Goal: Task Accomplishment & Management: Manage account settings

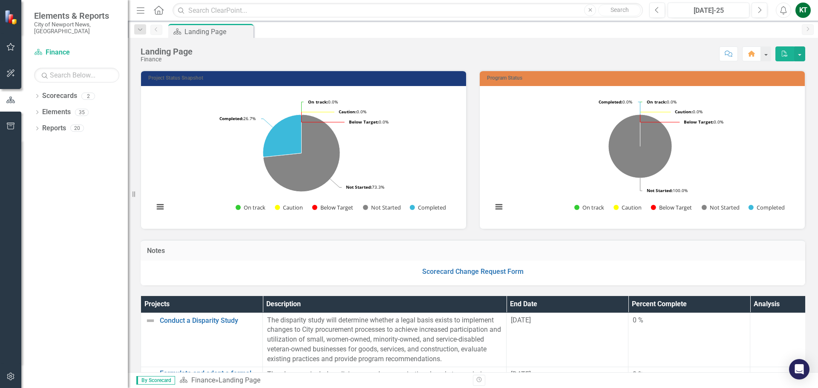
drag, startPoint x: 0, startPoint y: 0, endPoint x: 548, endPoint y: 255, distance: 604.7
click at [548, 255] on h3 "Notes" at bounding box center [473, 251] width 652 height 8
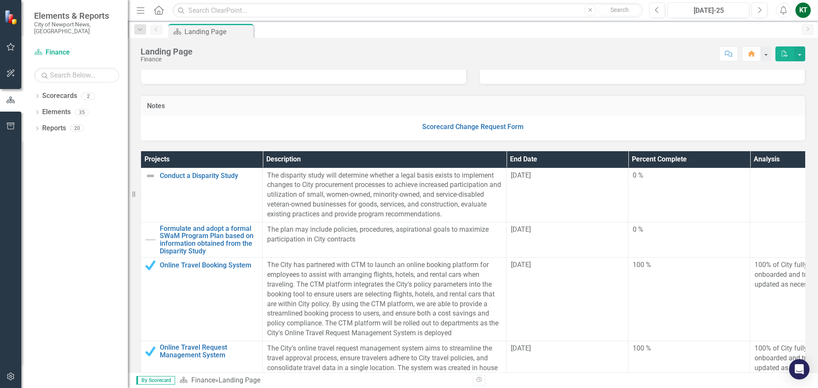
scroll to position [128, 0]
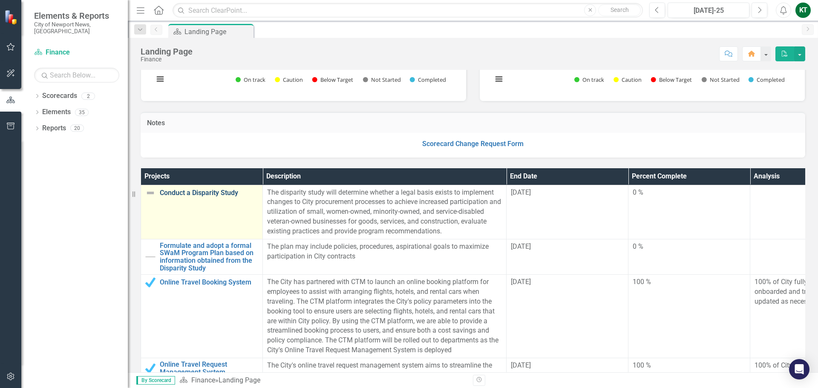
click at [208, 192] on link "Conduct a Disparity Study" at bounding box center [209, 193] width 98 height 8
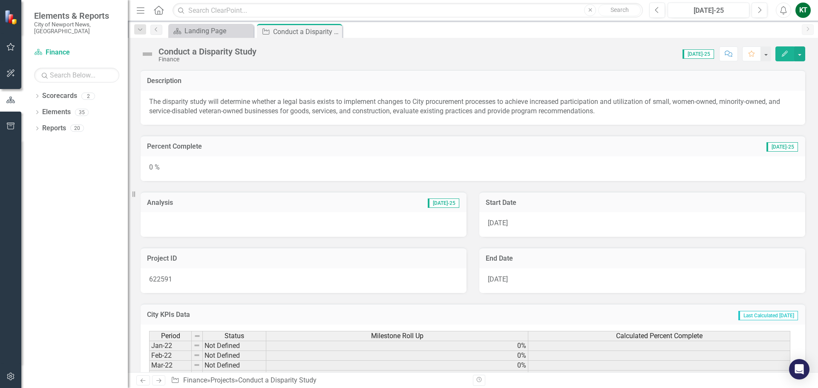
click at [779, 54] on button "Edit" at bounding box center [784, 53] width 19 height 15
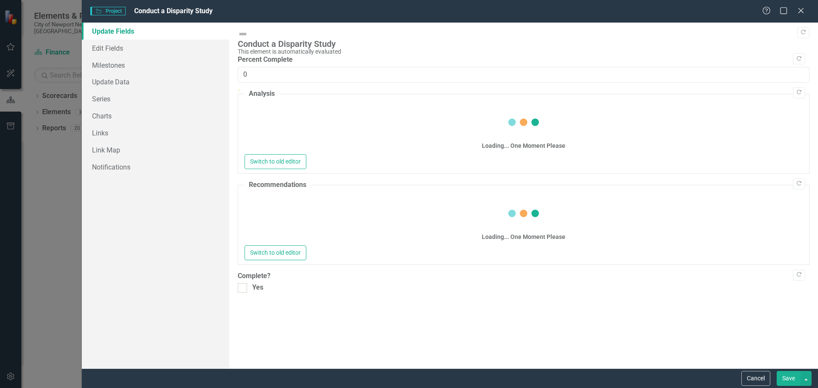
click at [245, 82] on div "Percent Complete 0" at bounding box center [523, 69] width 571 height 28
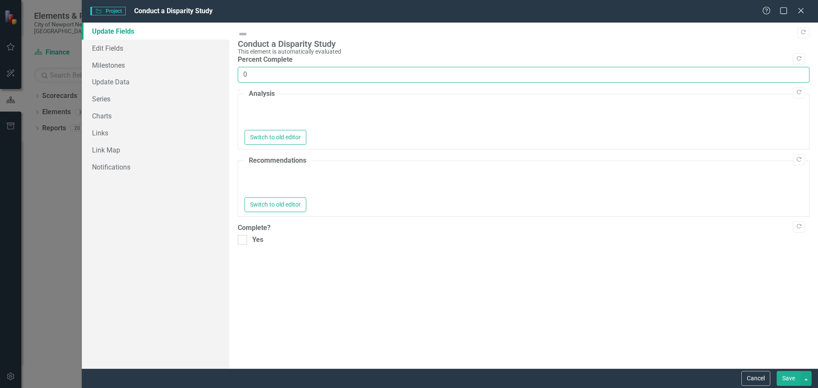
click at [251, 69] on input "0" at bounding box center [523, 75] width 571 height 16
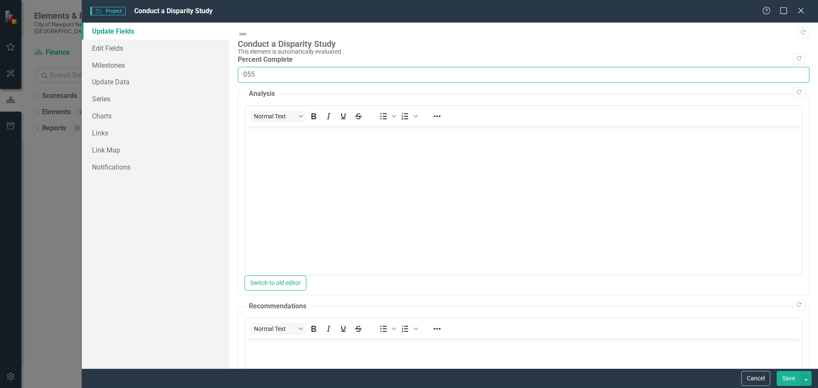
click at [247, 67] on input "055" at bounding box center [523, 75] width 571 height 16
type input "55"
click at [383, 152] on body "Rich Text Area. Press ALT-0 for help." at bounding box center [523, 190] width 556 height 128
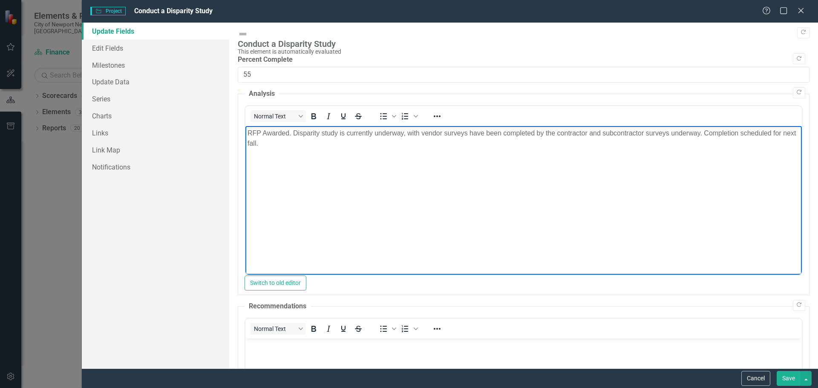
click at [260, 142] on p "RFP Awarded. Disparity study is currently underway, with vendor surveys have be…" at bounding box center [523, 138] width 552 height 20
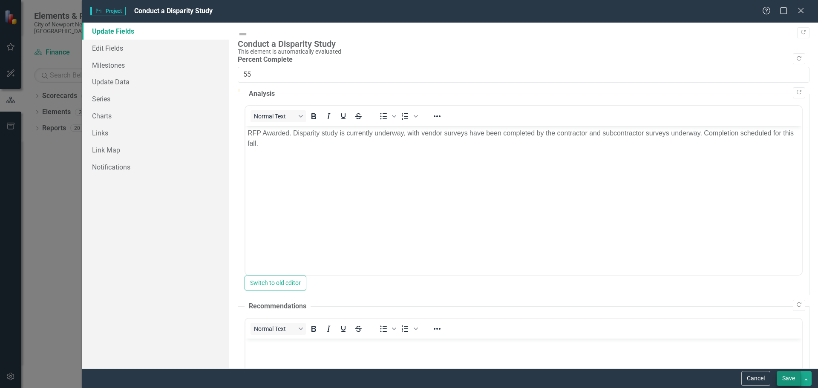
click at [793, 380] on button "Save" at bounding box center [788, 378] width 24 height 15
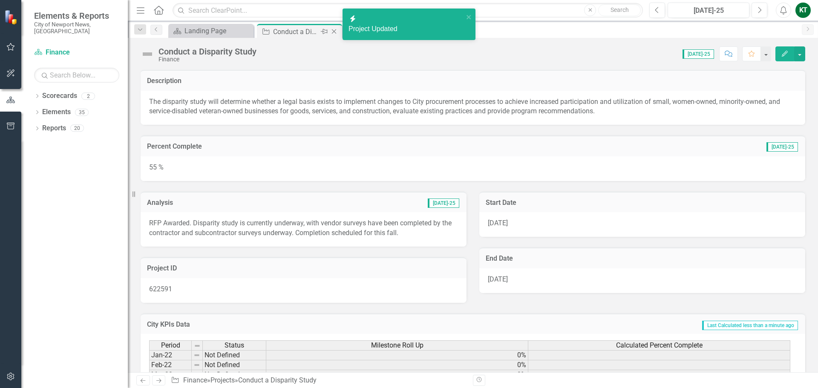
click at [333, 31] on icon at bounding box center [334, 31] width 5 height 5
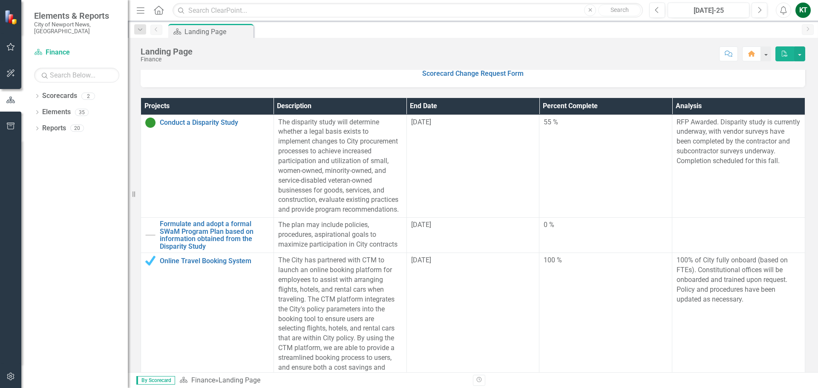
scroll to position [213, 0]
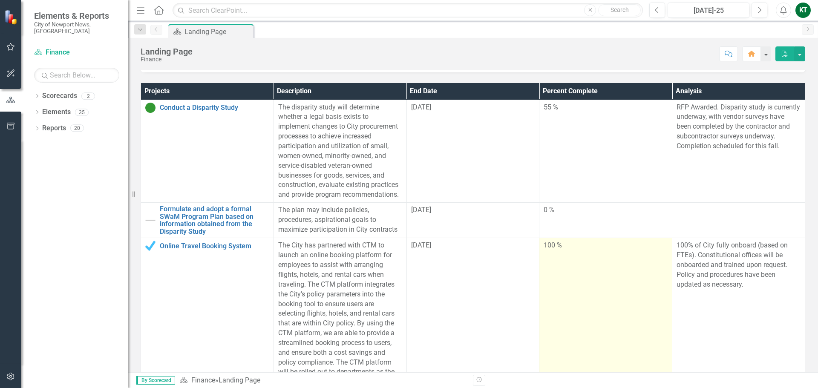
click at [544, 264] on td "100 %" at bounding box center [605, 318] width 133 height 161
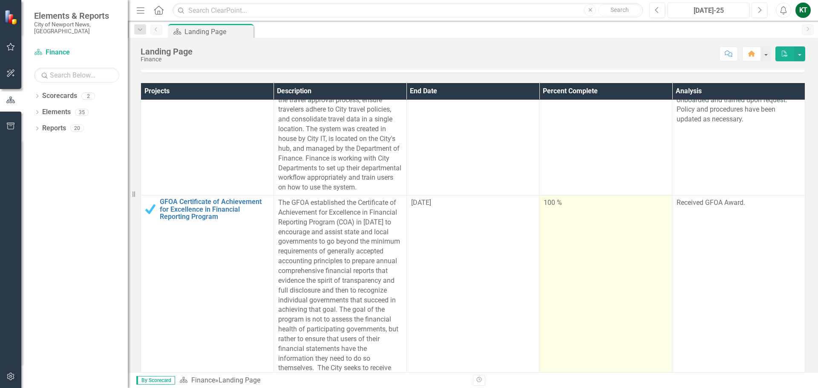
scroll to position [341, 0]
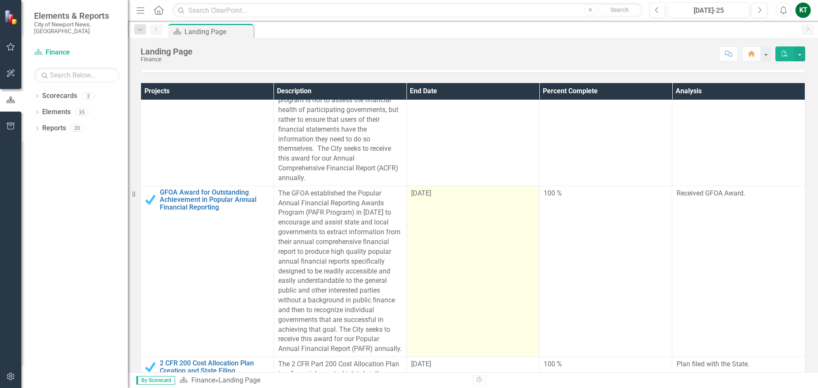
scroll to position [554, 0]
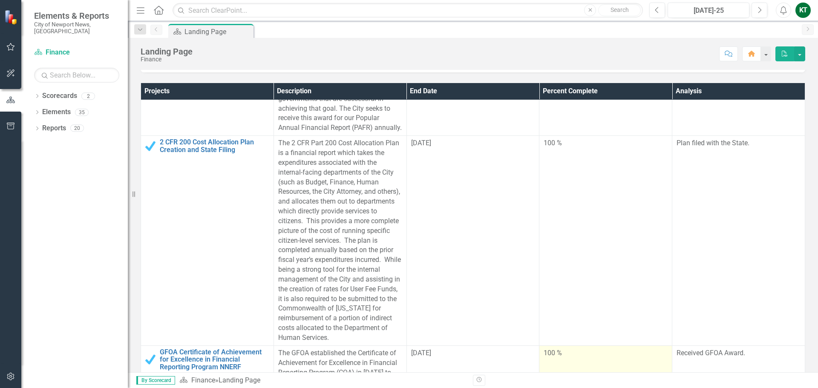
scroll to position [809, 0]
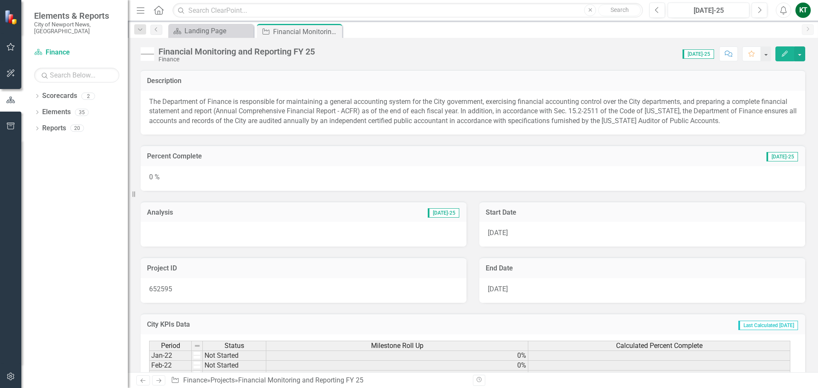
click at [780, 52] on button "Edit" at bounding box center [784, 53] width 19 height 15
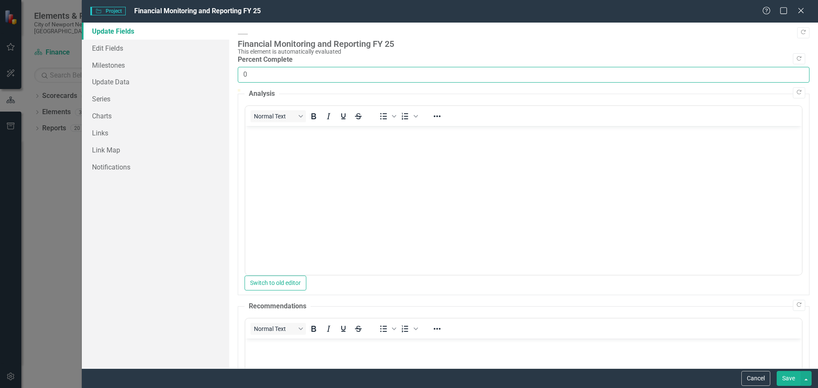
click at [261, 68] on input "0" at bounding box center [523, 75] width 571 height 16
type input "65"
click at [429, 166] on body "Rich Text Area. Press ALT-0 for help." at bounding box center [523, 190] width 556 height 128
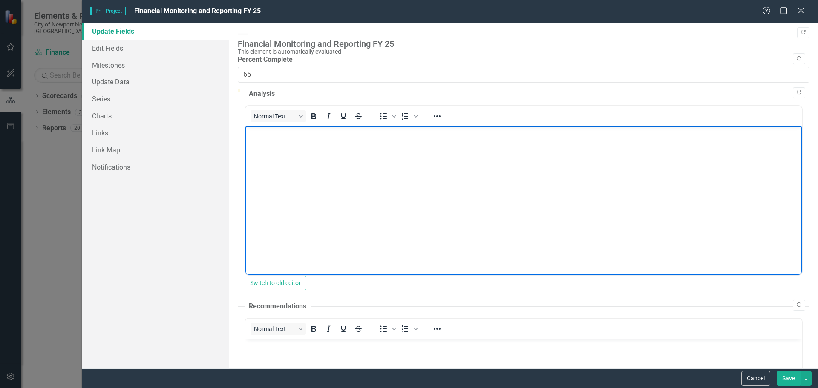
paste body "Rich Text Area. Press ALT-0 for help."
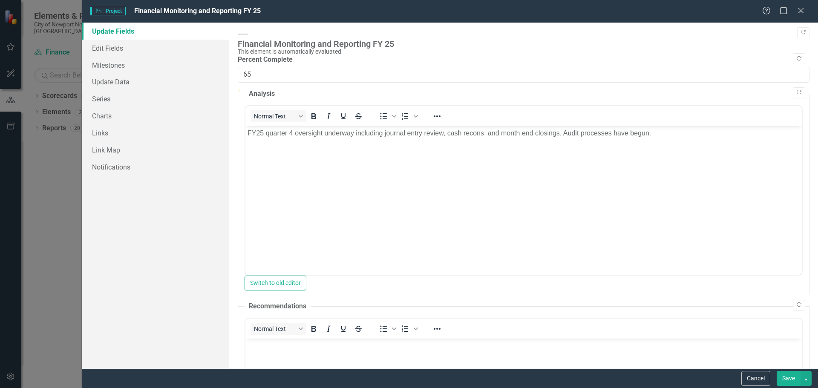
click at [790, 376] on button "Save" at bounding box center [788, 378] width 24 height 15
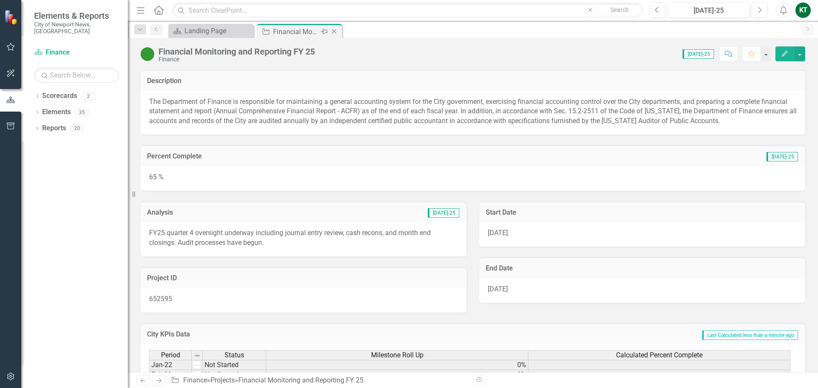
click at [335, 29] on icon "Close" at bounding box center [334, 31] width 9 height 7
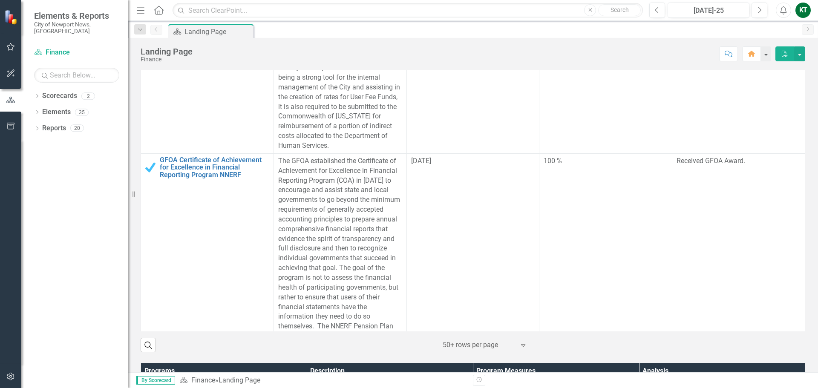
scroll to position [937, 0]
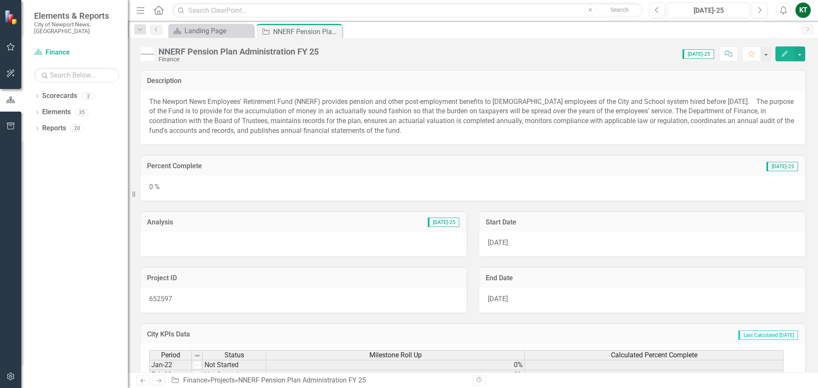
click at [784, 55] on icon "button" at bounding box center [784, 54] width 6 height 6
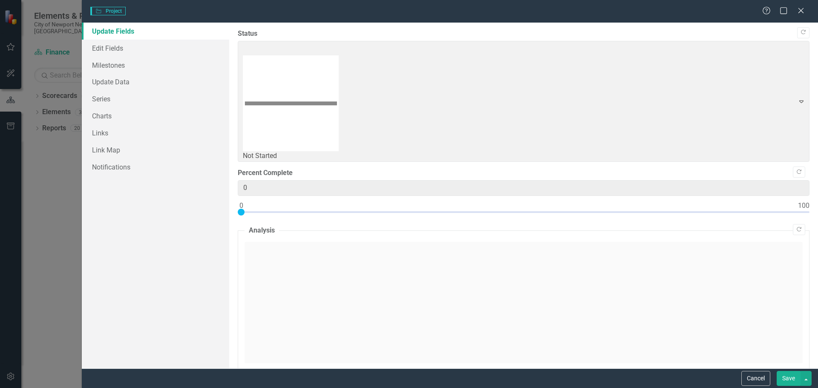
click at [271, 168] on div "Percent Complete 0" at bounding box center [523, 193] width 571 height 51
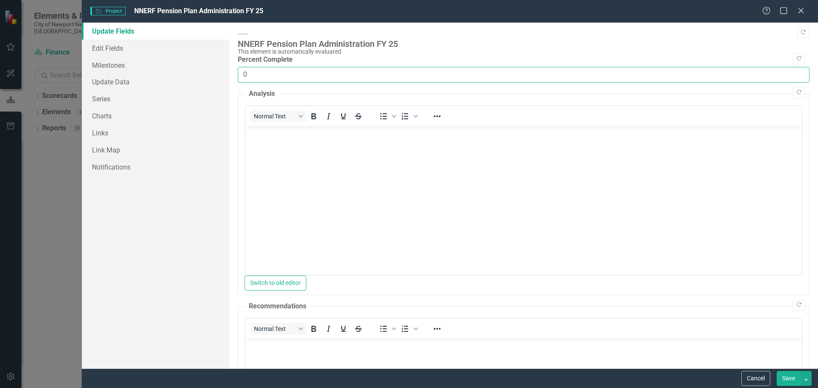
click at [258, 67] on input "0" at bounding box center [523, 75] width 571 height 16
type input "65"
click at [291, 183] on body "Rich Text Area. Press ALT-0 for help." at bounding box center [523, 190] width 556 height 128
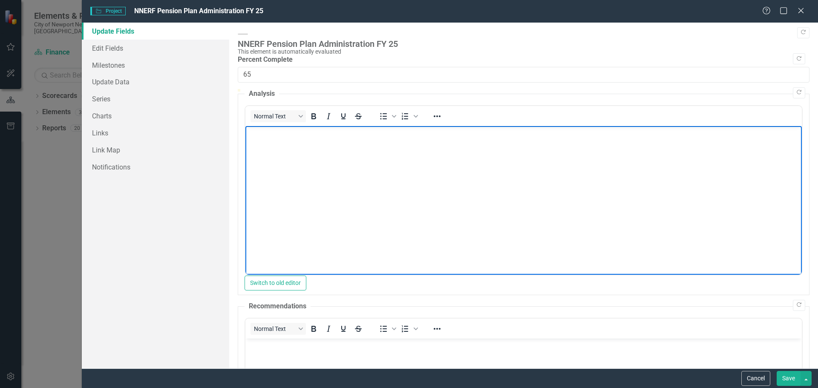
paste body "Rich Text Area. Press ALT-0 for help."
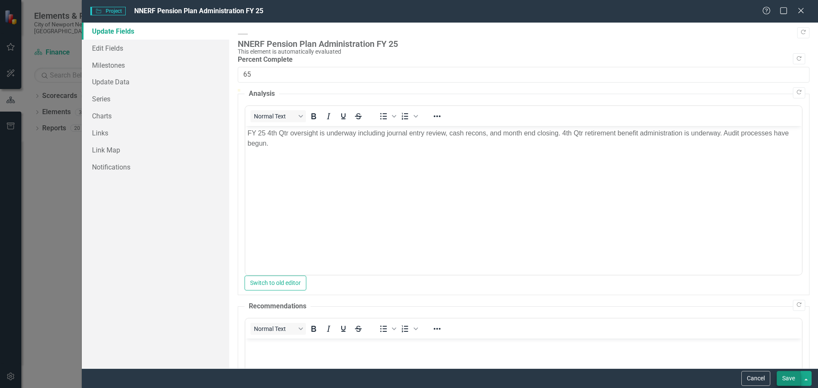
click at [785, 380] on button "Save" at bounding box center [788, 378] width 24 height 15
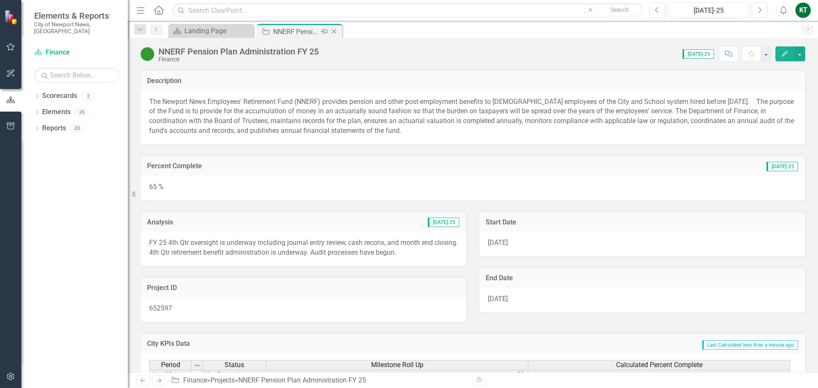
click at [336, 33] on icon "Close" at bounding box center [334, 31] width 9 height 7
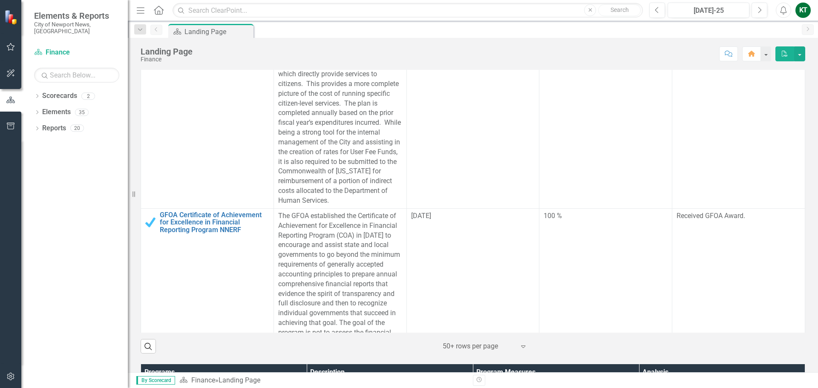
scroll to position [852, 0]
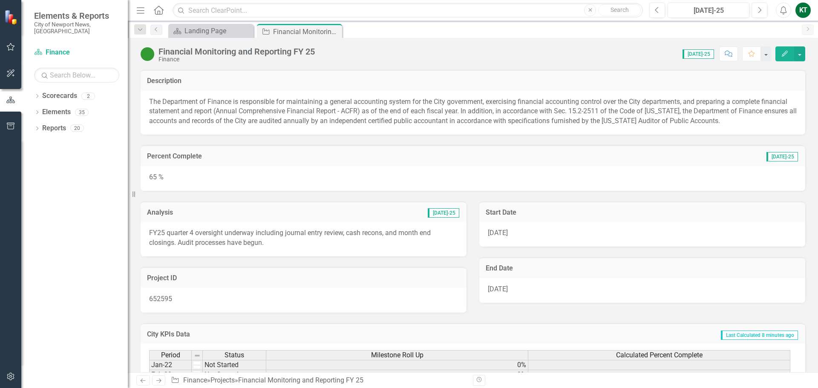
click at [785, 50] on button "Edit" at bounding box center [784, 53] width 19 height 15
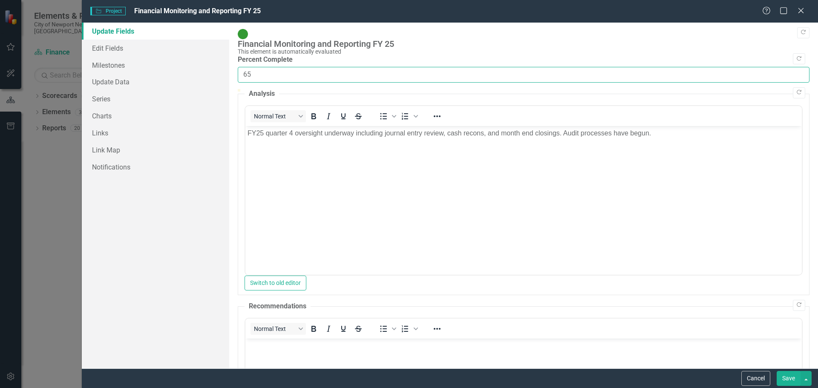
click at [253, 69] on input "65" at bounding box center [523, 75] width 571 height 16
type input "070"
click at [622, 189] on body "FY25 quarter 4 oversight underway including journal entry review, cash recons, …" at bounding box center [523, 190] width 556 height 128
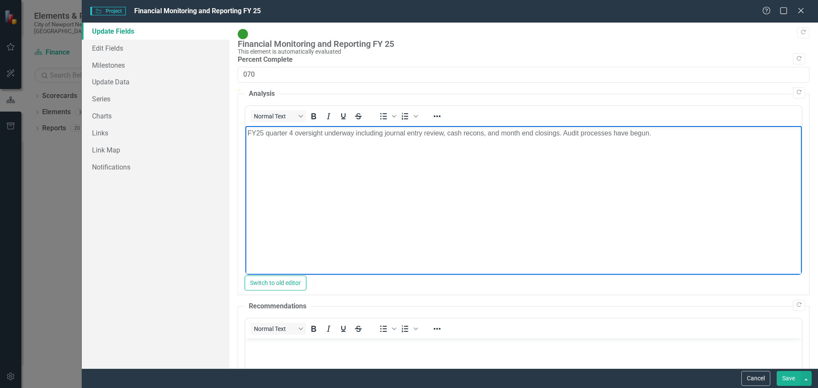
click at [563, 132] on p "FY25 quarter 4 oversight underway including journal entry review, cash recons, …" at bounding box center [523, 133] width 552 height 10
click at [512, 166] on body "FY25 quarter 4 oversight underway including journal entry review, cash recons, …" at bounding box center [523, 190] width 556 height 128
drag, startPoint x: 402, startPoint y: 155, endPoint x: 219, endPoint y: 131, distance: 184.2
click at [245, 131] on html "FY25 quarter 4 oversight underway including journal entry review, cash recons, …" at bounding box center [523, 190] width 556 height 128
copy p "FY25 quarter 4 oversight underway including journal entry review, cash recons, …"
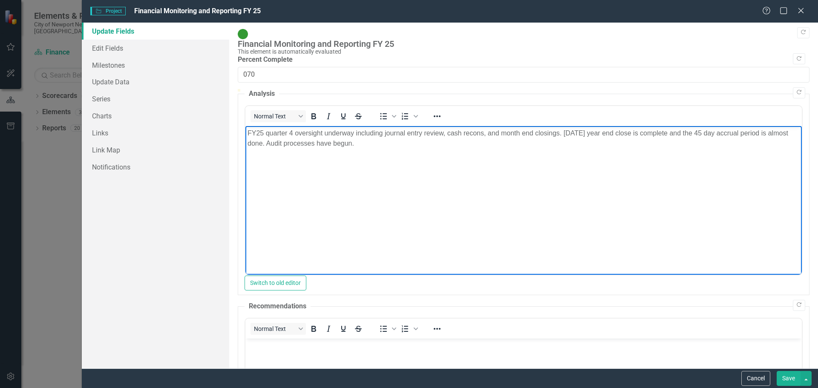
drag, startPoint x: 783, startPoint y: 379, endPoint x: 786, endPoint y: 374, distance: 5.0
click at [784, 379] on button "Save" at bounding box center [788, 378] width 24 height 15
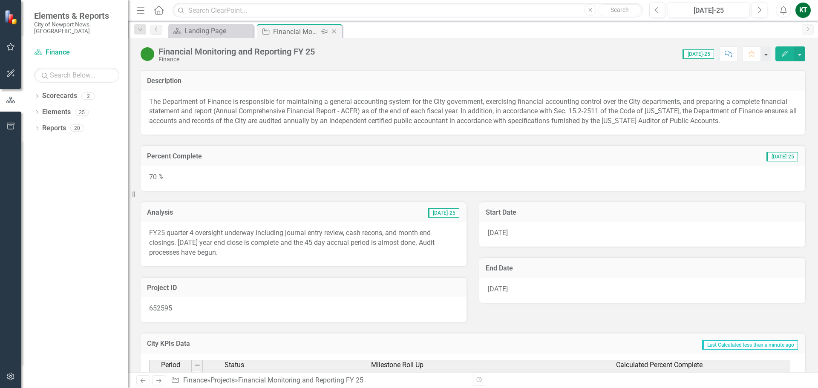
click at [334, 32] on icon "Close" at bounding box center [334, 31] width 9 height 7
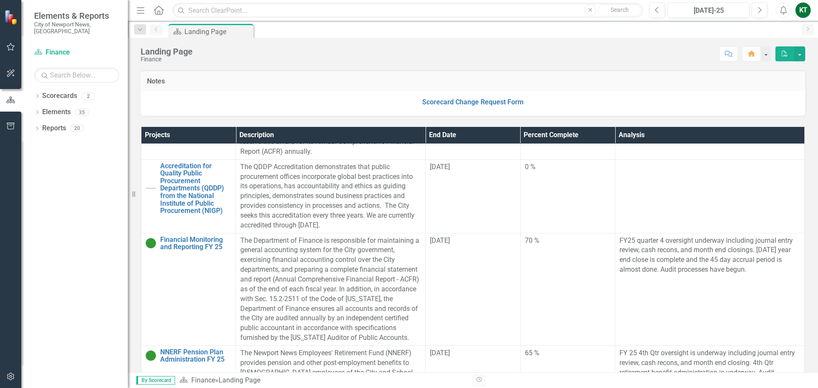
scroll to position [894, 0]
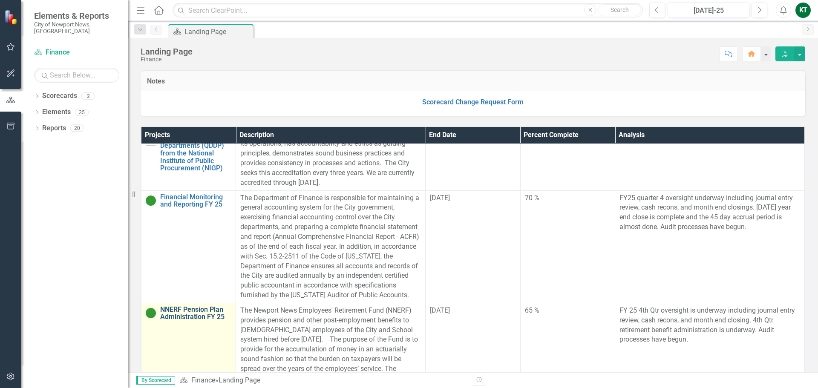
click at [220, 321] on link "NNERF Pension Plan Administration FY 25" at bounding box center [195, 313] width 71 height 15
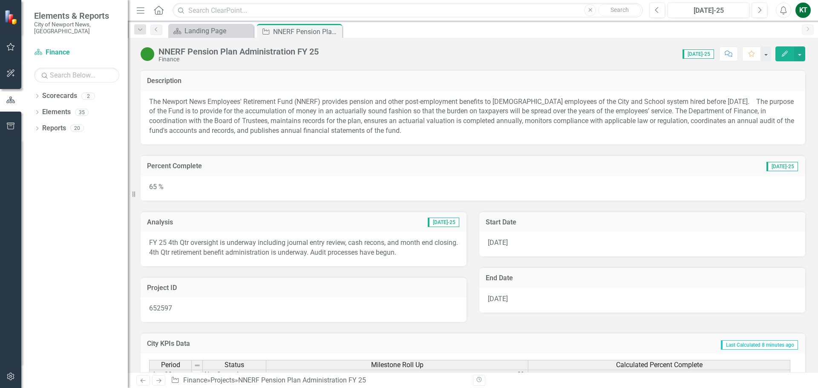
click at [782, 51] on icon "Edit" at bounding box center [785, 54] width 8 height 6
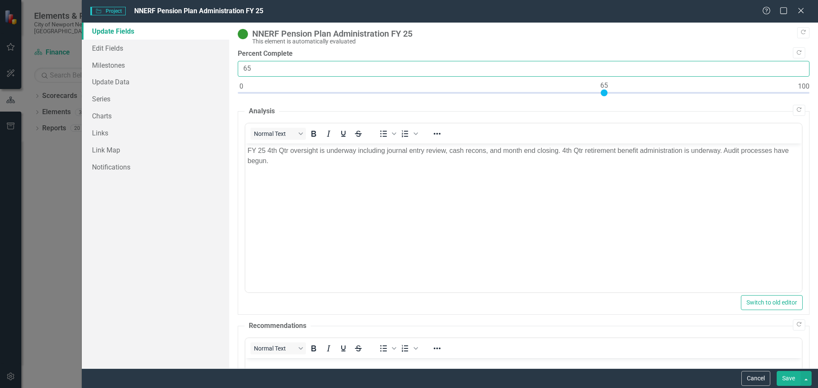
click at [259, 67] on input "65" at bounding box center [523, 69] width 571 height 16
type input "70"
click at [776, 371] on button "Save" at bounding box center [788, 378] width 24 height 15
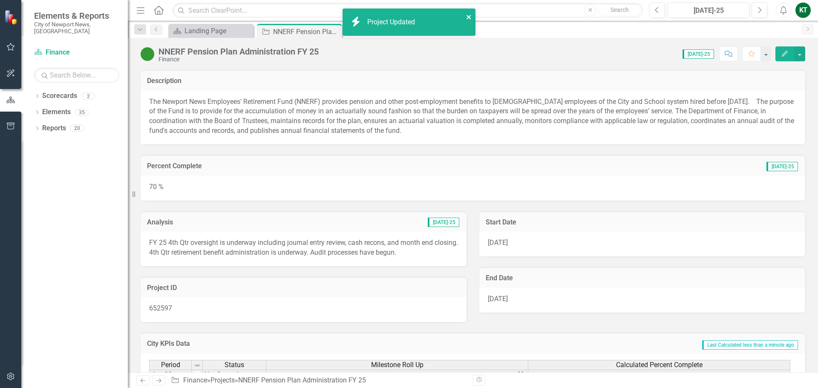
click at [468, 17] on icon "close" at bounding box center [468, 17] width 4 height 4
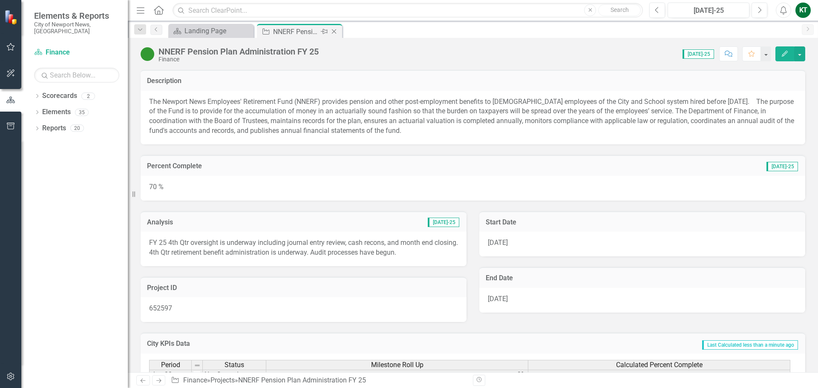
click at [335, 32] on icon "Close" at bounding box center [334, 31] width 9 height 7
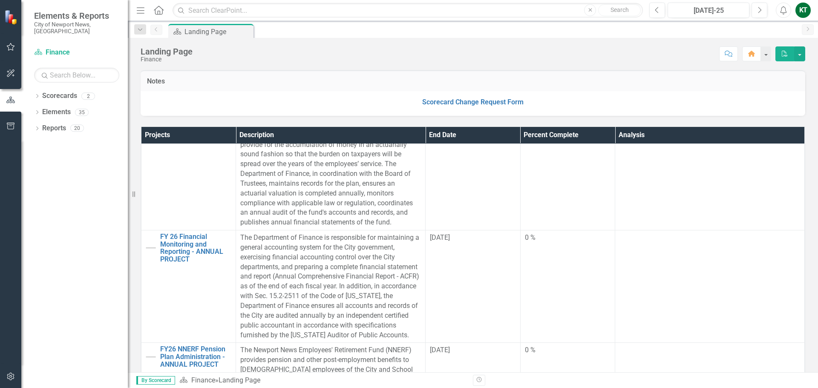
scroll to position [1363, 0]
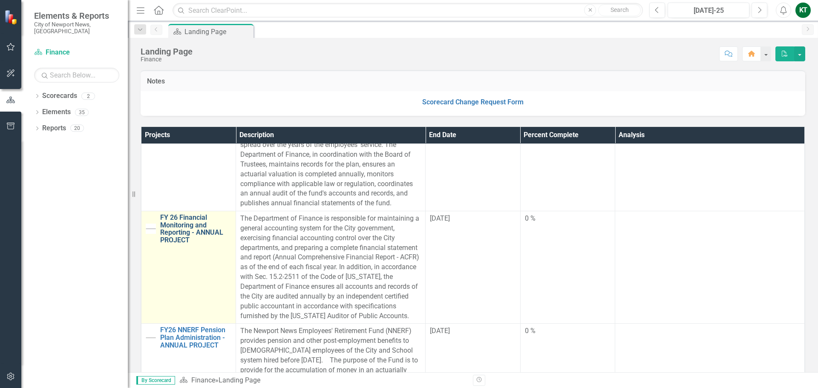
click at [195, 244] on link "FY 26 Financial Monitoring and Reporting - ANNUAL PROJECT" at bounding box center [195, 229] width 71 height 30
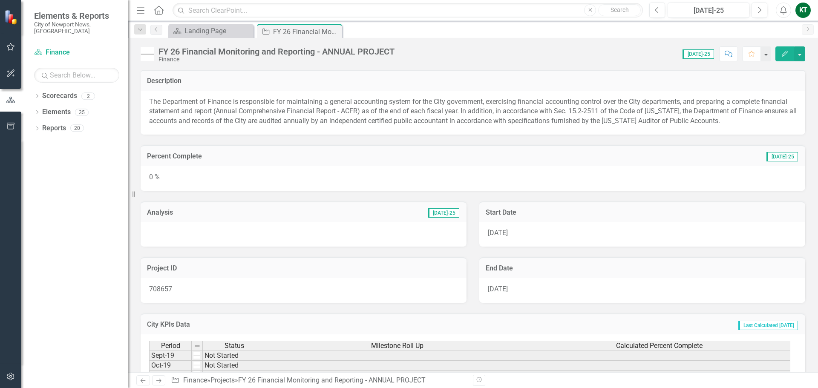
click at [780, 52] on button "Edit" at bounding box center [784, 53] width 19 height 15
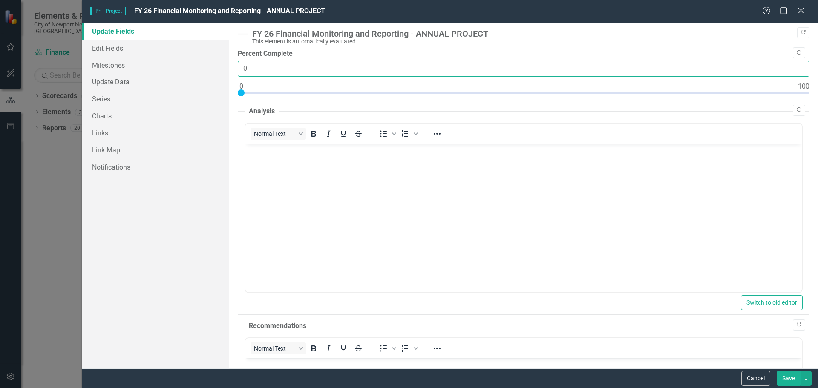
click at [287, 72] on input "0" at bounding box center [523, 69] width 571 height 16
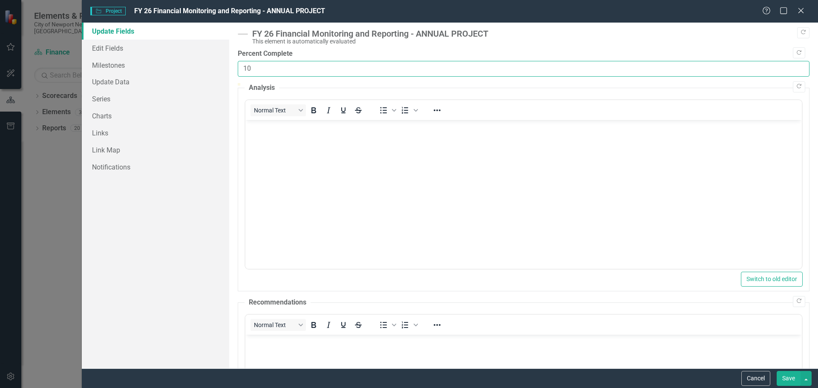
type input "10"
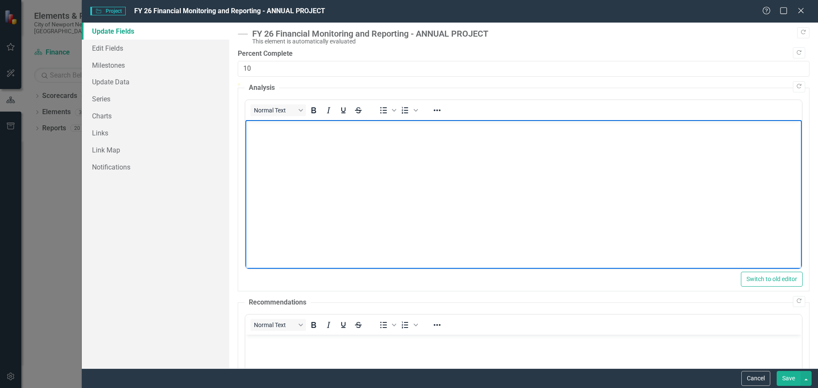
click at [321, 144] on body "Rich Text Area. Press ALT-0 for help." at bounding box center [523, 184] width 556 height 128
paste body "Rich Text Area. Press ALT-0 for help."
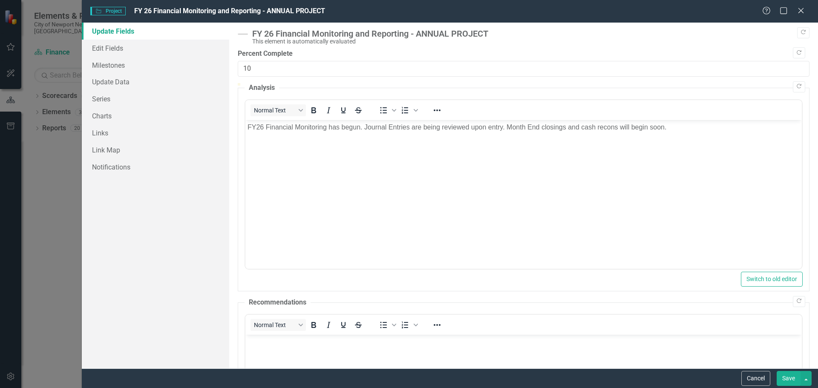
drag, startPoint x: 783, startPoint y: 377, endPoint x: 513, endPoint y: 2, distance: 462.2
click at [783, 377] on button "Save" at bounding box center [788, 378] width 24 height 15
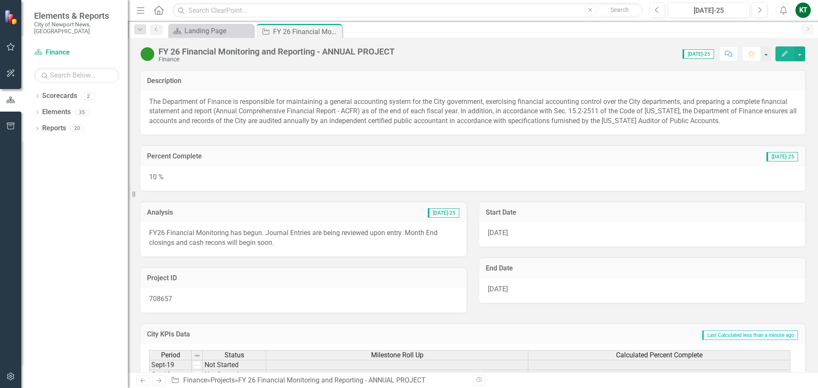
click at [782, 55] on icon "Edit" at bounding box center [785, 54] width 8 height 6
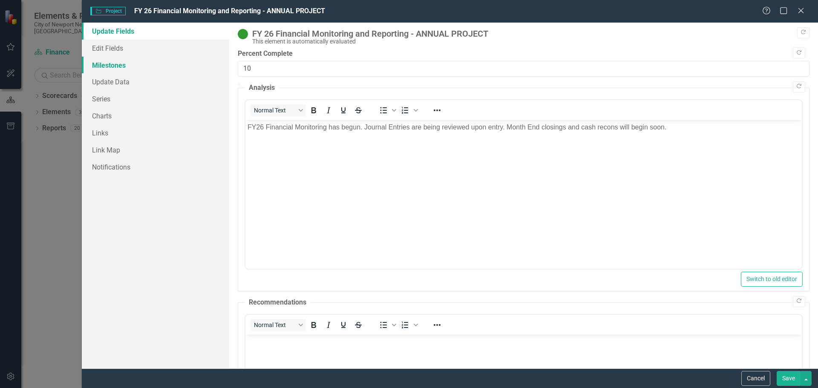
click at [149, 67] on link "Milestones" at bounding box center [155, 65] width 147 height 17
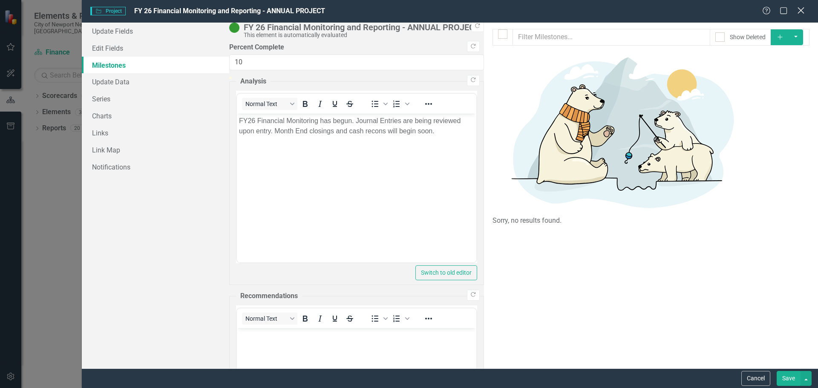
click at [802, 11] on icon "Close" at bounding box center [800, 10] width 11 height 8
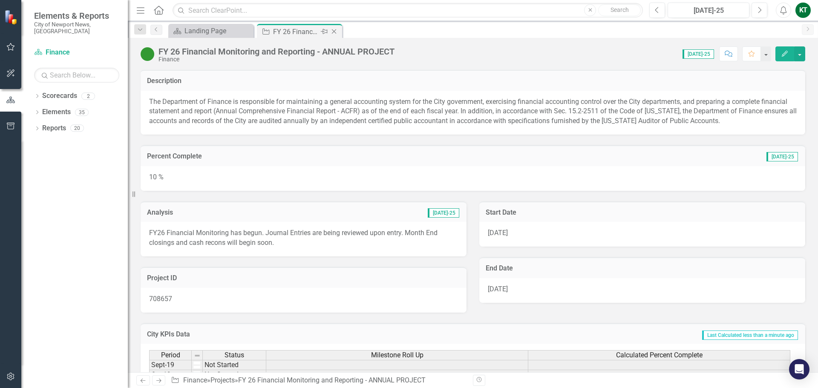
click at [336, 32] on icon "Close" at bounding box center [334, 31] width 9 height 7
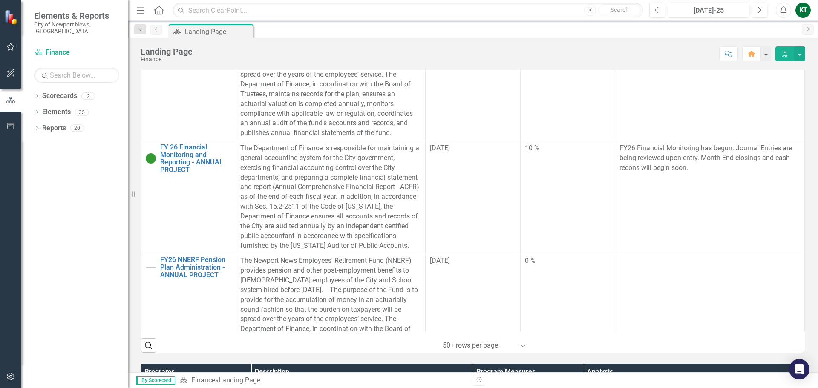
scroll to position [1363, 0]
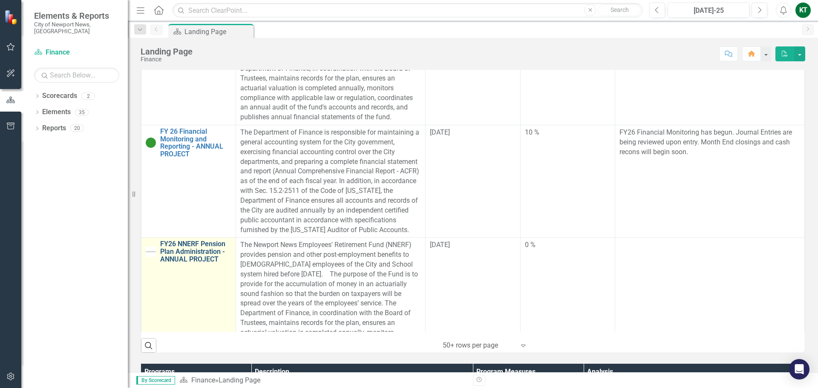
click at [174, 263] on link "FY26 NNERF Pension Plan Administration - ANNUAL PROJECT" at bounding box center [195, 251] width 71 height 23
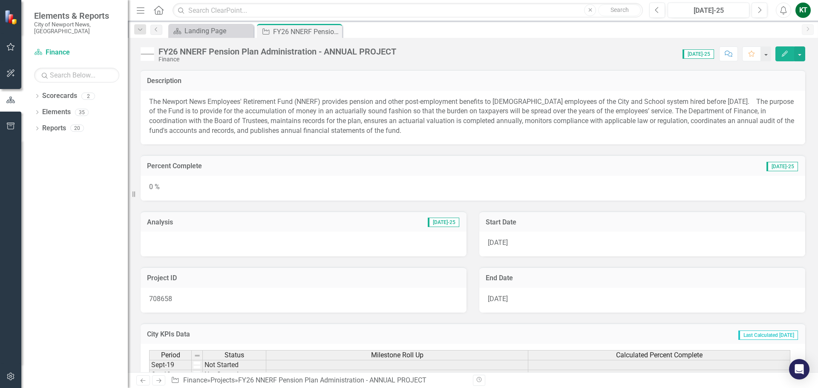
click at [783, 56] on icon "button" at bounding box center [784, 54] width 6 height 6
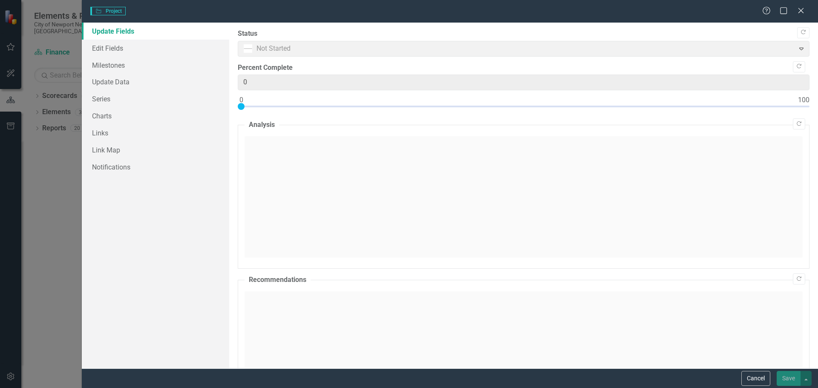
type input "0"
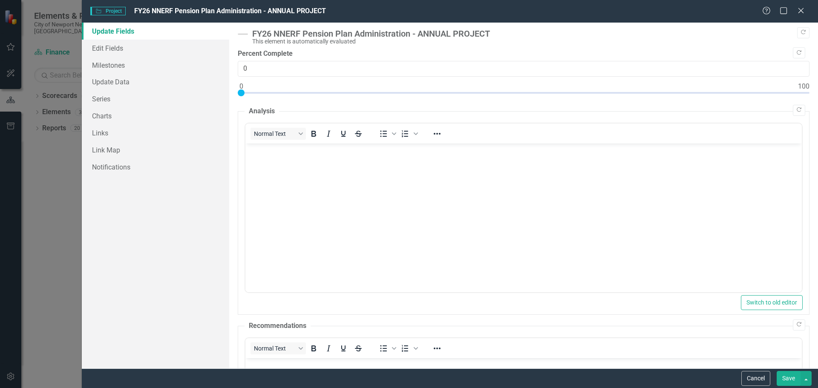
click at [275, 202] on body "Rich Text Area. Press ALT-0 for help." at bounding box center [523, 207] width 556 height 128
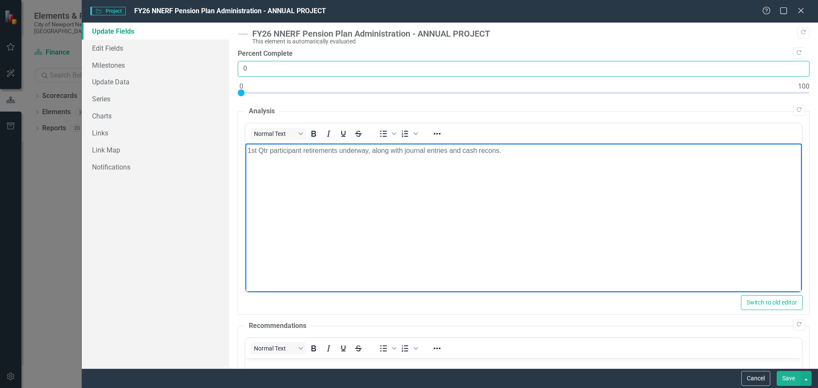
click at [244, 65] on input "0" at bounding box center [523, 69] width 571 height 16
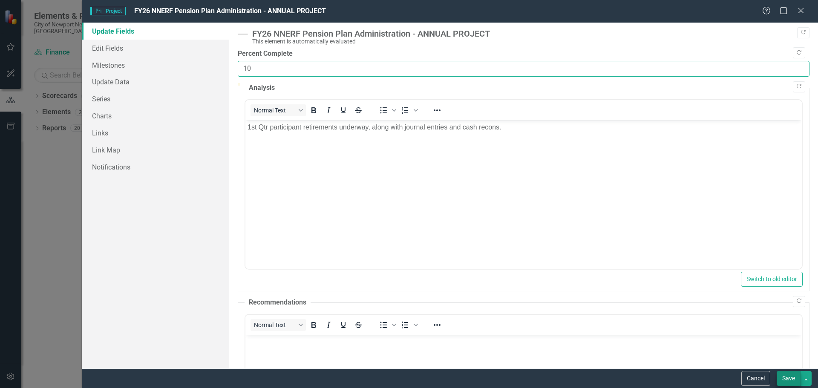
type input "10"
click at [796, 379] on button "Save" at bounding box center [788, 378] width 24 height 15
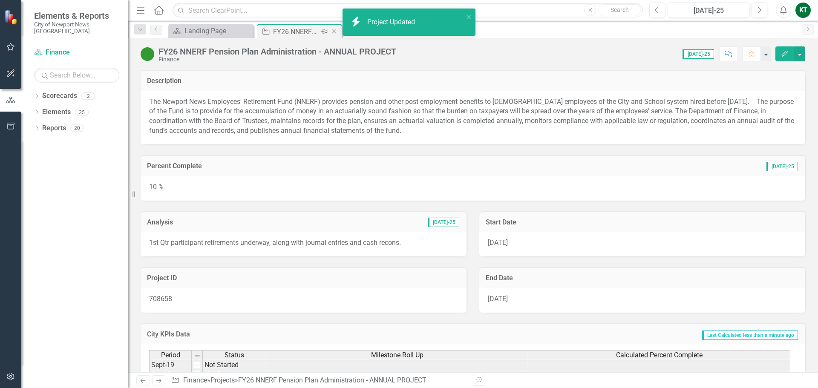
click at [336, 32] on icon "Close" at bounding box center [334, 31] width 9 height 7
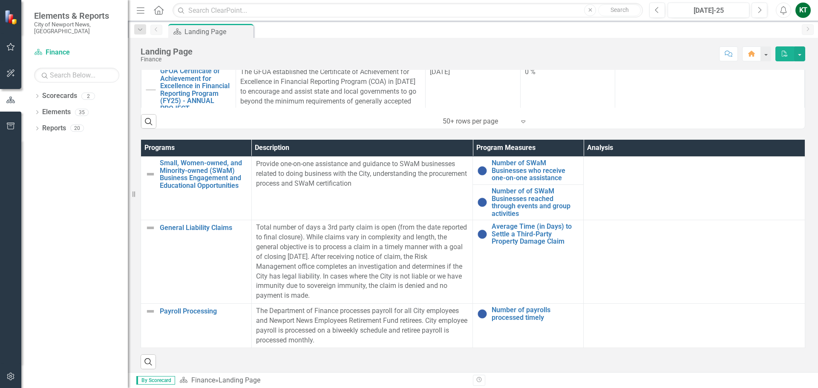
scroll to position [486, 0]
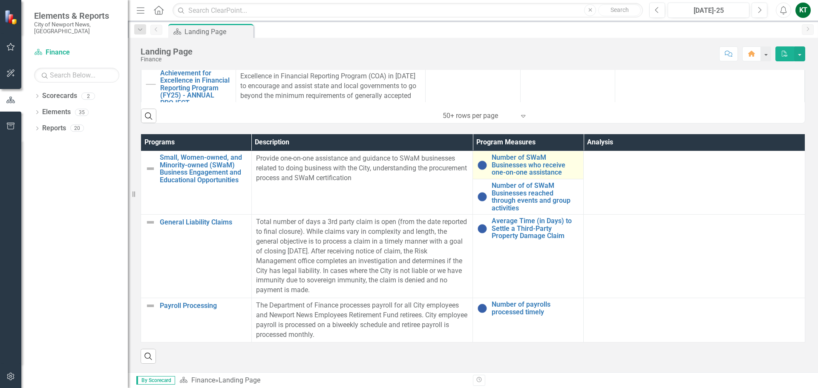
click at [479, 166] on img at bounding box center [482, 165] width 10 height 10
click at [502, 166] on link "Number of SWaM Businesses who receive one-on-one assistance" at bounding box center [534, 165] width 87 height 23
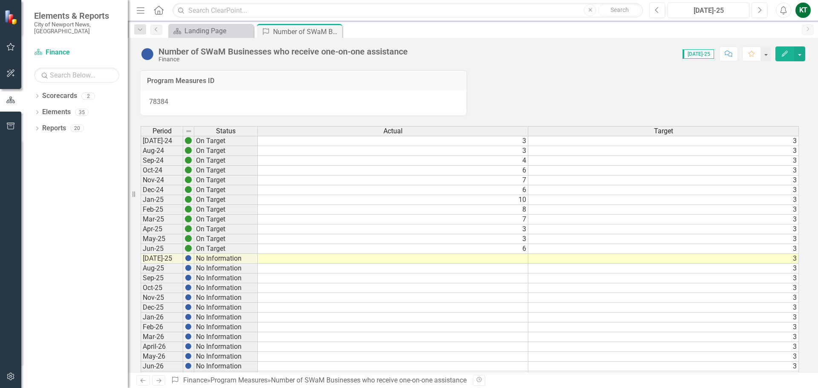
click at [778, 55] on button "Edit" at bounding box center [784, 53] width 19 height 15
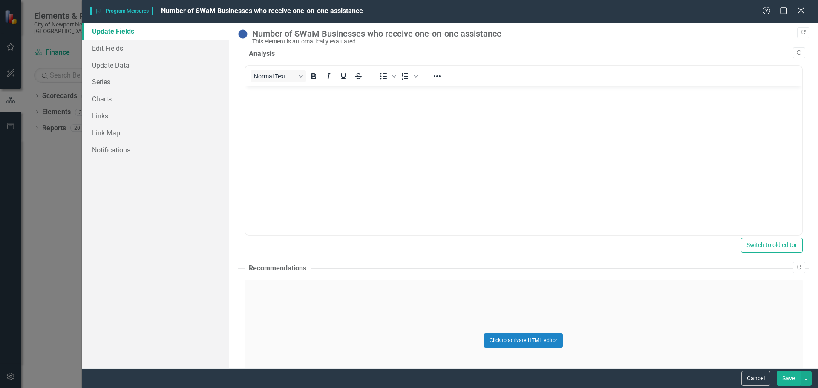
click at [805, 8] on icon "Close" at bounding box center [800, 10] width 11 height 8
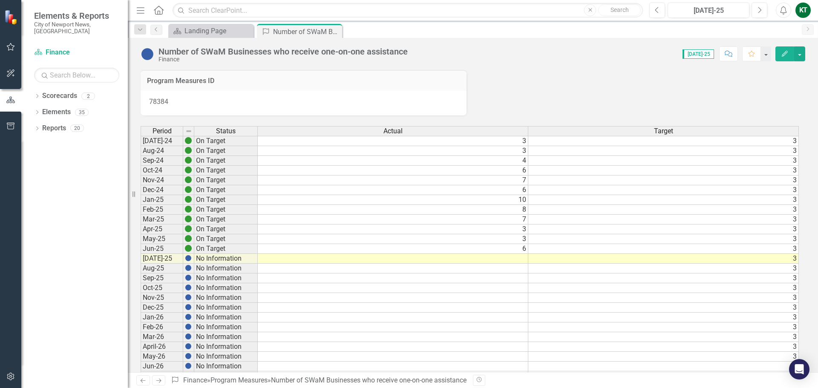
drag, startPoint x: 520, startPoint y: 255, endPoint x: 520, endPoint y: 262, distance: 7.7
click at [520, 259] on td at bounding box center [393, 259] width 270 height 10
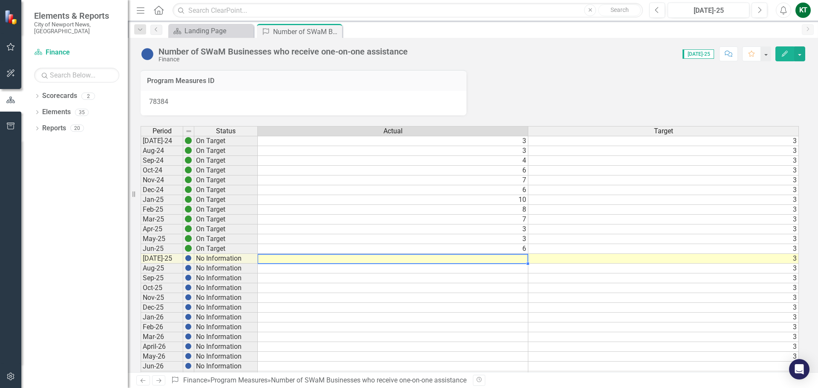
type textarea "4"
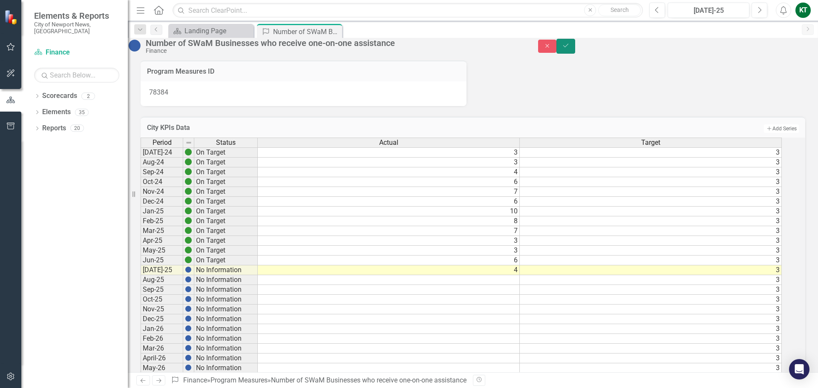
click at [569, 49] on icon "Save" at bounding box center [566, 46] width 8 height 6
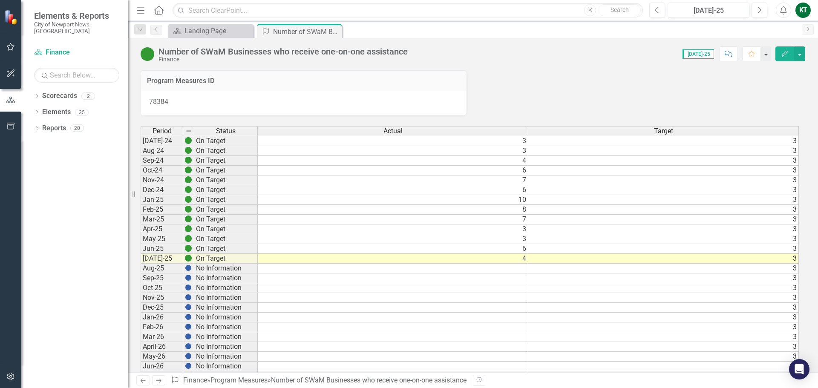
click at [0, 0] on icon at bounding box center [0, 0] width 0 height 0
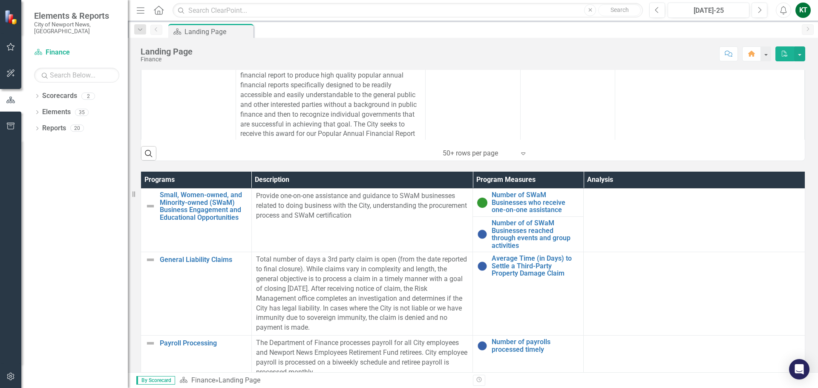
scroll to position [470, 0]
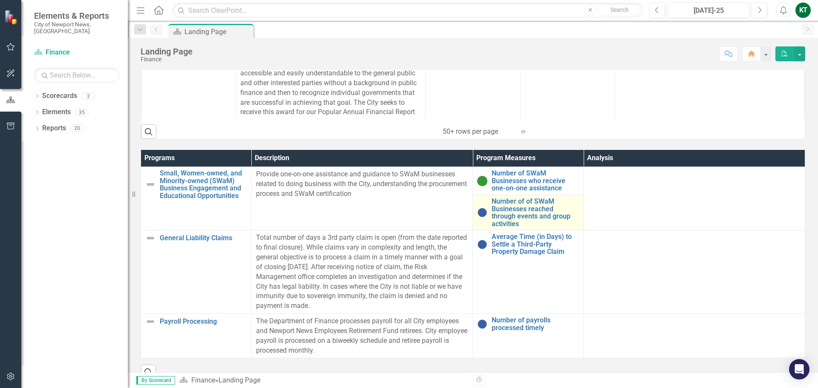
click at [481, 216] on img at bounding box center [482, 212] width 10 height 10
click at [515, 213] on link "Number of of SWaM Businesses reached through events and group activities" at bounding box center [534, 213] width 87 height 30
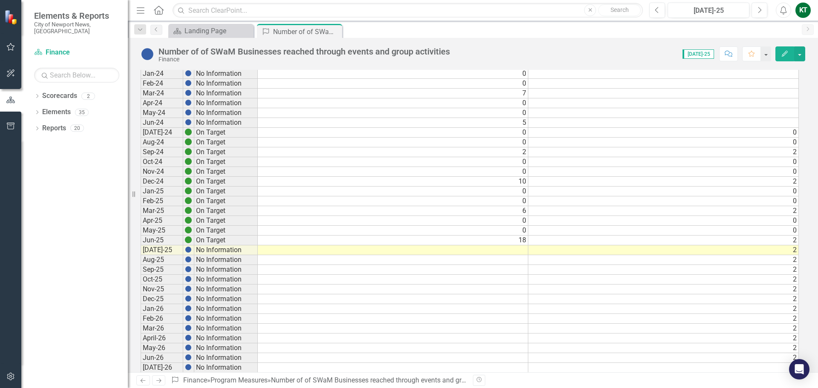
scroll to position [128, 0]
click at [520, 248] on td at bounding box center [393, 249] width 270 height 10
click at [783, 54] on icon "button" at bounding box center [784, 54] width 6 height 6
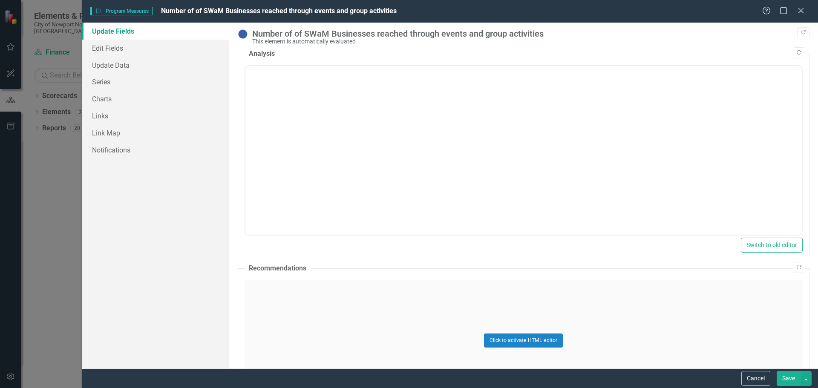
scroll to position [0, 0]
click at [795, 10] on div "Help Maximize Close" at bounding box center [785, 11] width 47 height 10
click at [801, 10] on icon at bounding box center [800, 10] width 6 height 6
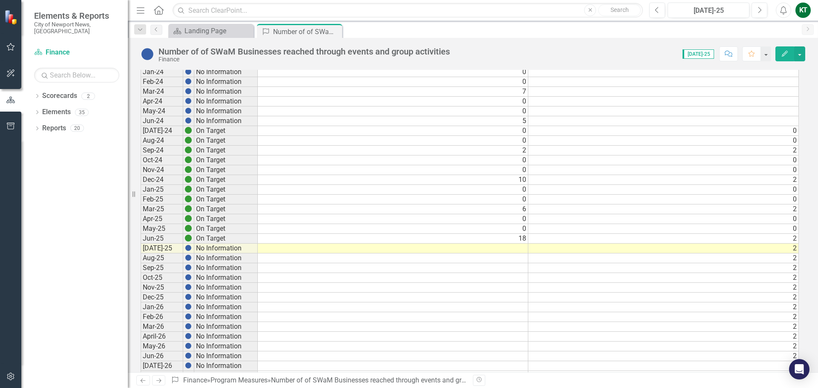
click at [517, 247] on td at bounding box center [393, 249] width 270 height 10
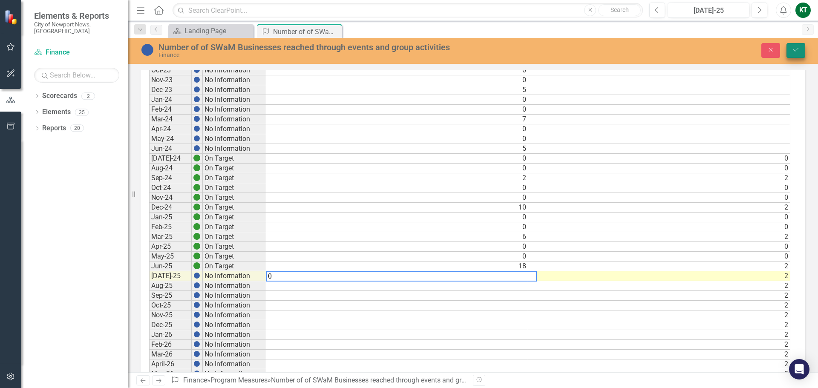
type textarea "0"
click at [792, 46] on button "Save" at bounding box center [795, 50] width 19 height 15
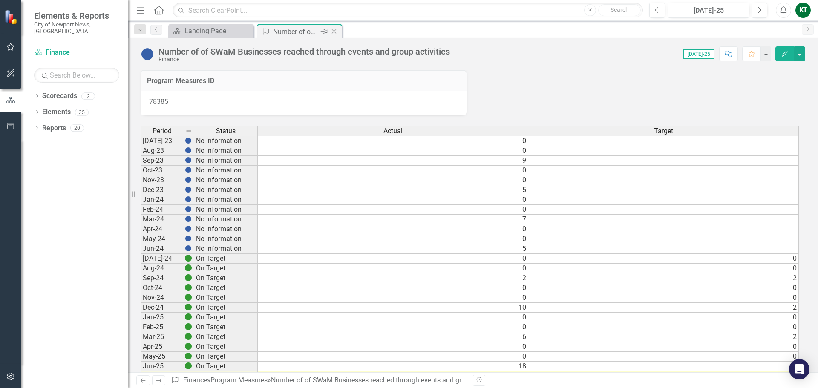
click at [333, 32] on icon "Close" at bounding box center [334, 31] width 9 height 7
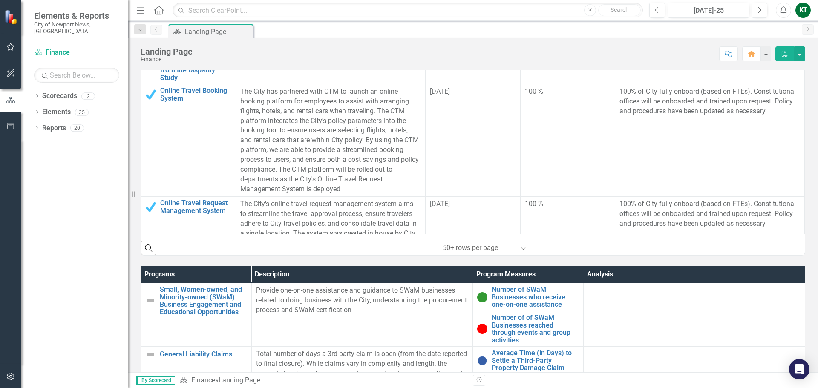
scroll to position [360, 0]
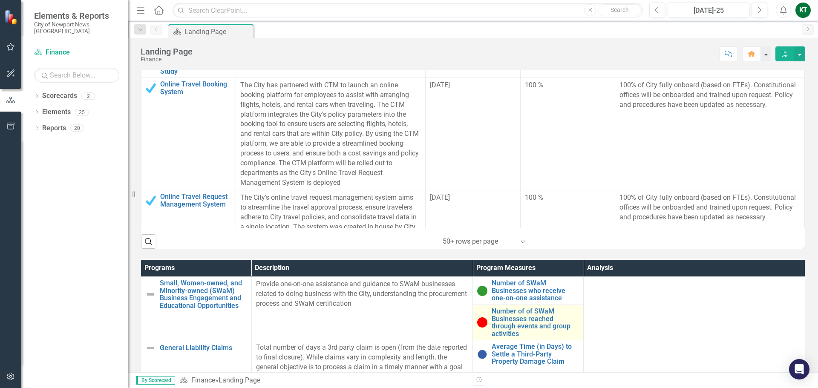
click at [477, 322] on img at bounding box center [482, 322] width 10 height 10
click at [502, 322] on link "Number of of SWaM Businesses reached through events and group activities" at bounding box center [534, 322] width 87 height 30
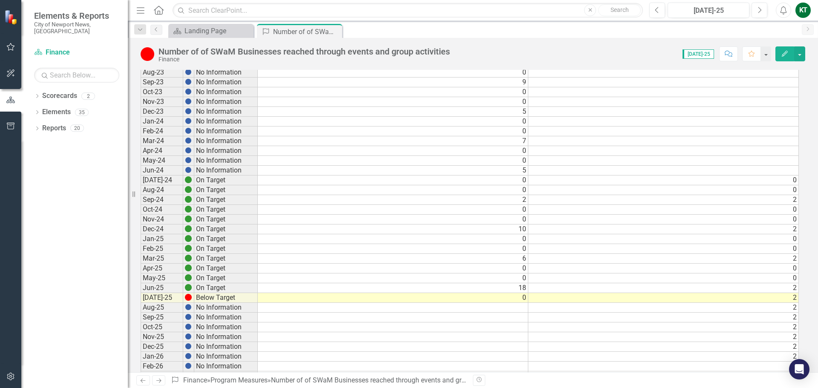
scroll to position [85, 0]
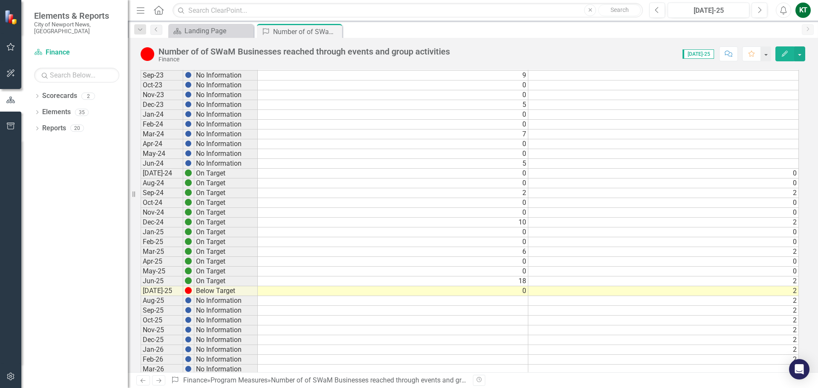
click at [781, 58] on button "Edit" at bounding box center [784, 53] width 19 height 15
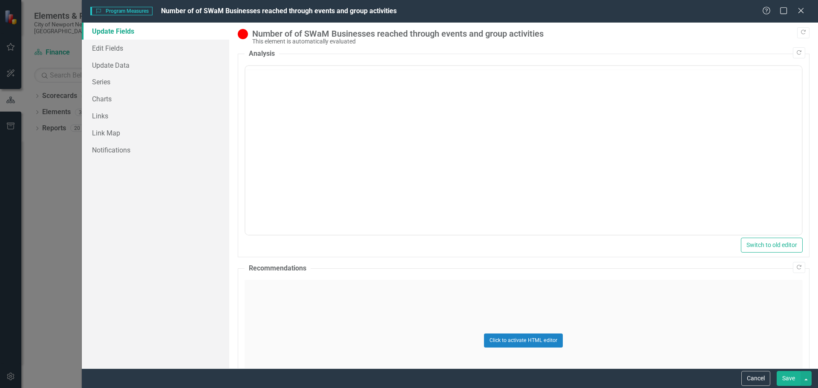
scroll to position [0, 0]
click at [806, 12] on div "Help Maximize Close" at bounding box center [785, 11] width 47 height 10
click at [804, 10] on icon "Close" at bounding box center [800, 10] width 11 height 8
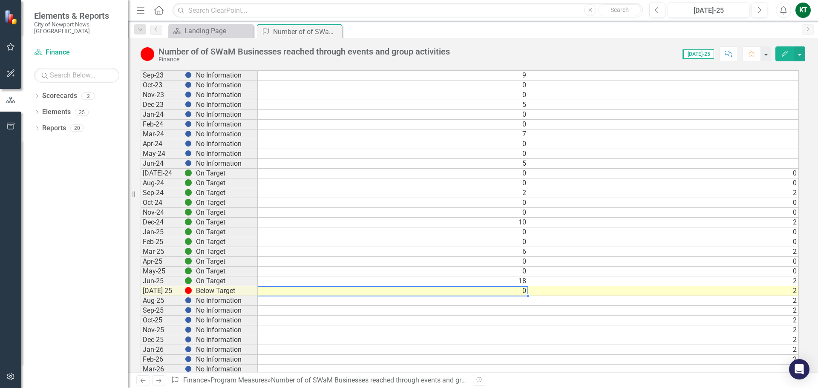
click at [526, 287] on td "0" at bounding box center [393, 291] width 270 height 10
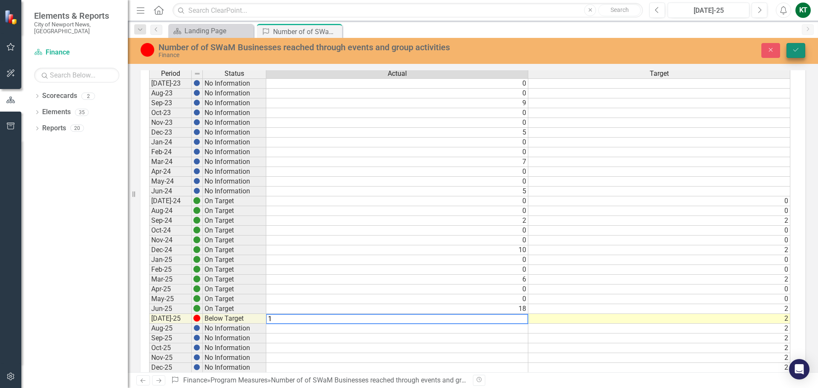
type textarea "1"
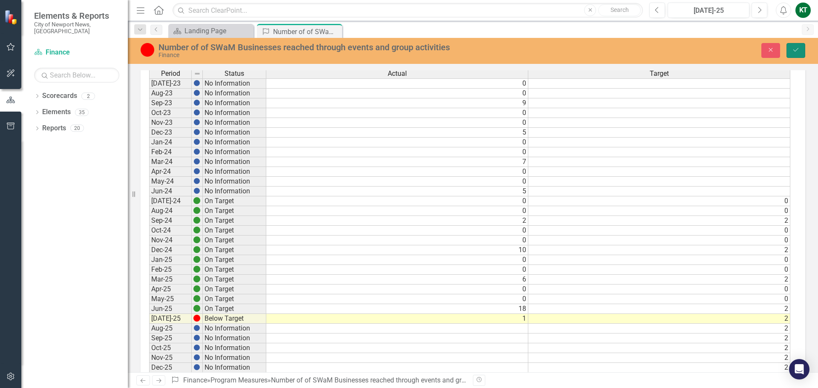
click at [798, 50] on icon "Save" at bounding box center [796, 50] width 8 height 6
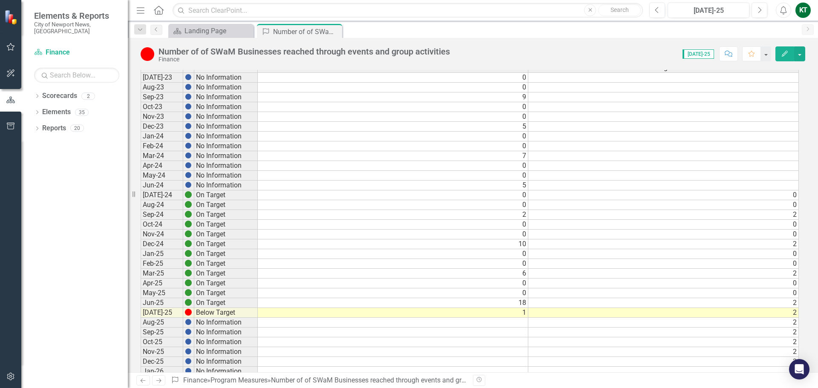
scroll to position [85, 0]
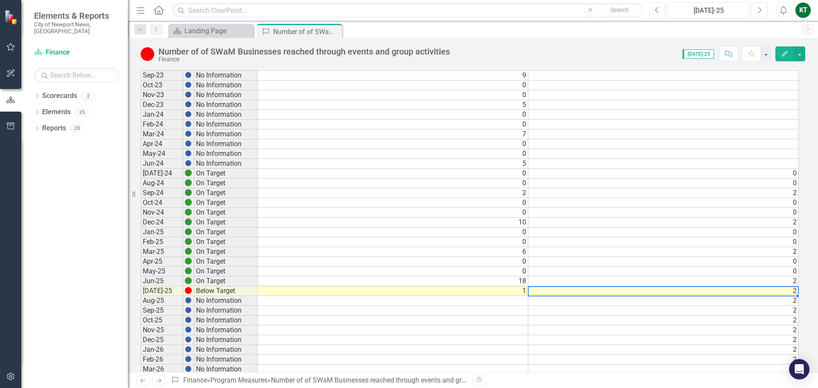
click at [795, 294] on td "2" at bounding box center [663, 291] width 270 height 10
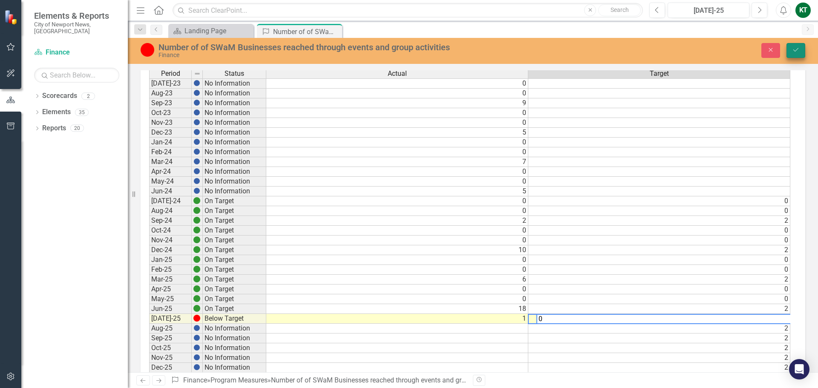
type textarea "0"
click at [800, 51] on button "Save" at bounding box center [795, 50] width 19 height 15
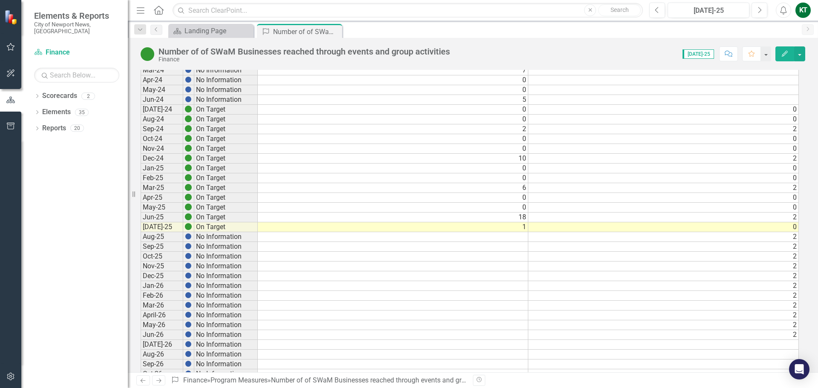
scroll to position [170, 0]
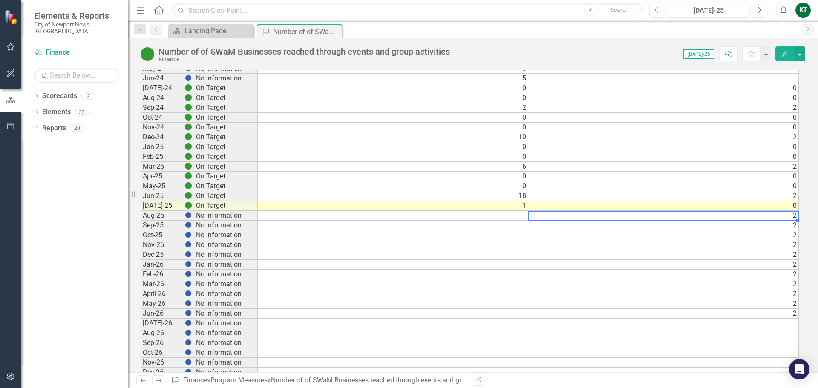
click at [794, 216] on td "2" at bounding box center [663, 216] width 270 height 10
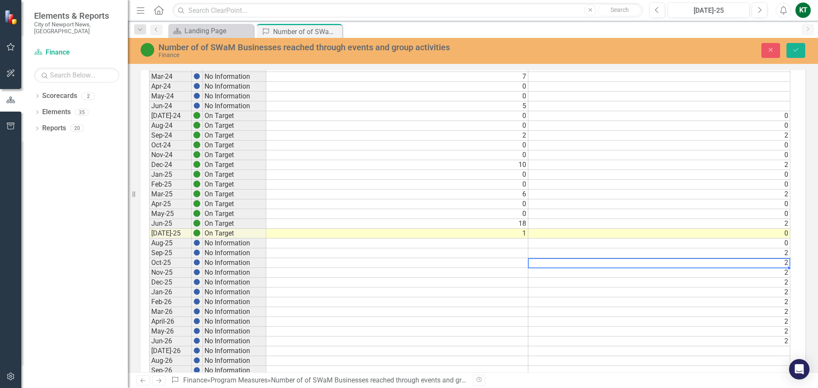
click at [785, 265] on td "2" at bounding box center [659, 263] width 262 height 10
click at [149, 276] on div "Period Status Actual Target Jul-23 No Information 0 Aug-23 No Information 0 Sep…" at bounding box center [149, 252] width 0 height 539
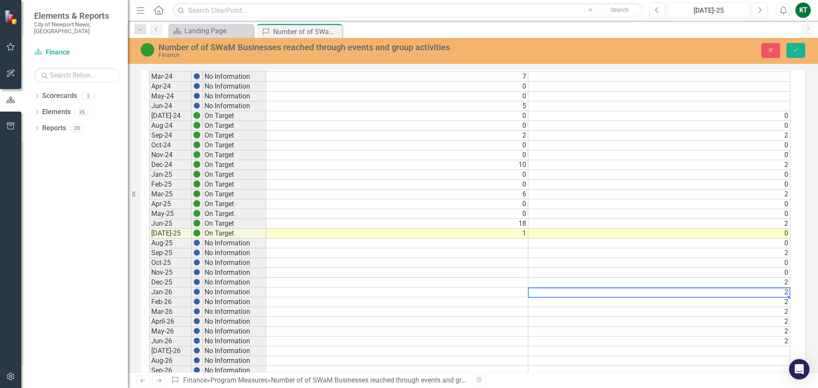
click at [149, 295] on div "Period Status Actual Target Jul-23 No Information 0 Aug-23 No Information 0 Sep…" at bounding box center [149, 252] width 0 height 539
click at [784, 304] on td "2" at bounding box center [659, 302] width 262 height 10
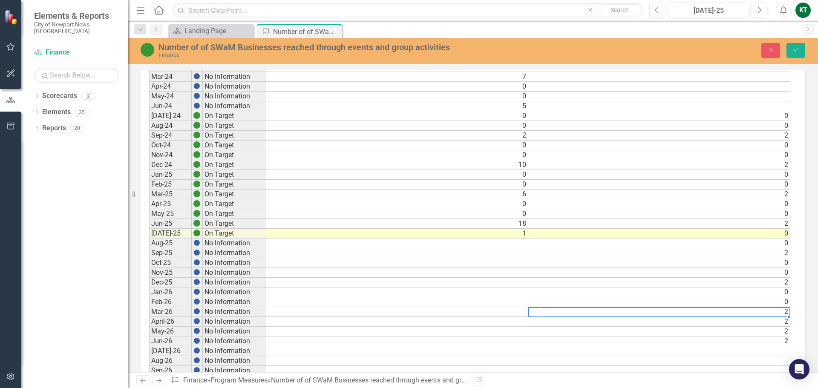
click at [786, 314] on td "2" at bounding box center [659, 312] width 262 height 10
click at [787, 322] on td "2" at bounding box center [659, 322] width 262 height 10
click at [787, 331] on td "2" at bounding box center [659, 332] width 262 height 10
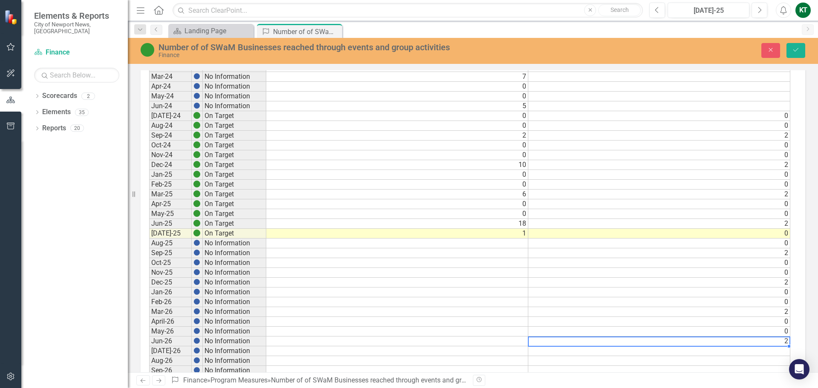
type textarea "2"
click at [772, 343] on td "2" at bounding box center [659, 341] width 262 height 10
click at [794, 48] on icon "Save" at bounding box center [796, 50] width 8 height 6
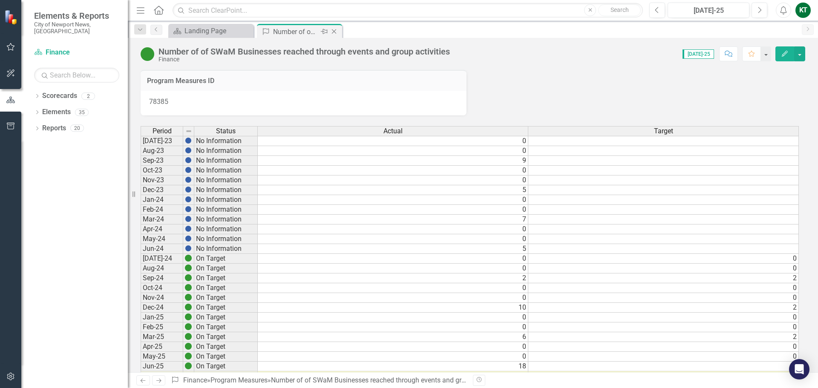
click at [336, 32] on icon "Close" at bounding box center [334, 31] width 9 height 7
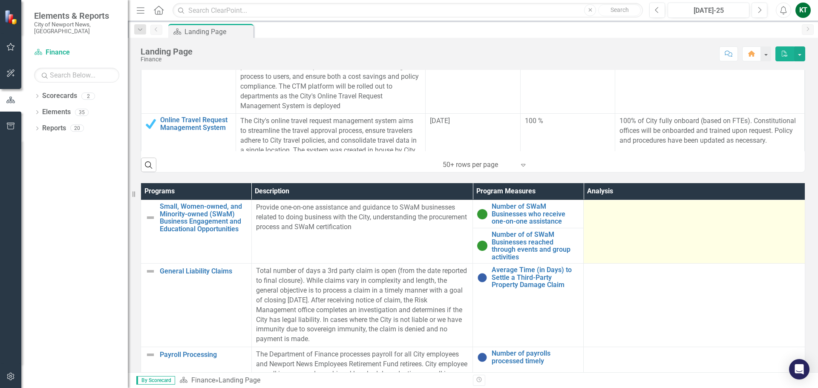
scroll to position [480, 0]
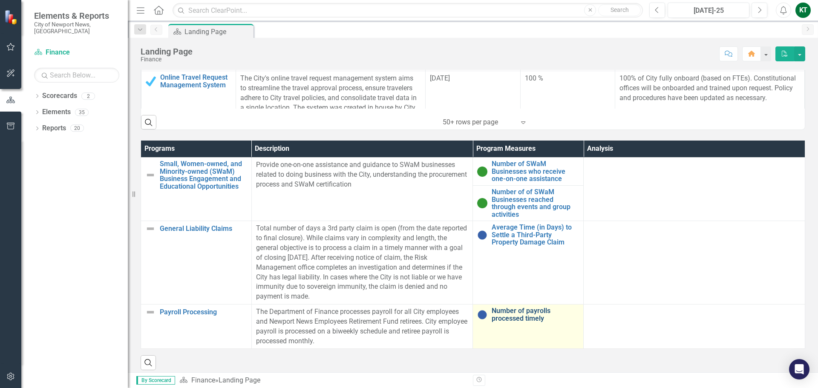
click at [531, 319] on link "Number of payrolls processed timely" at bounding box center [534, 314] width 87 height 15
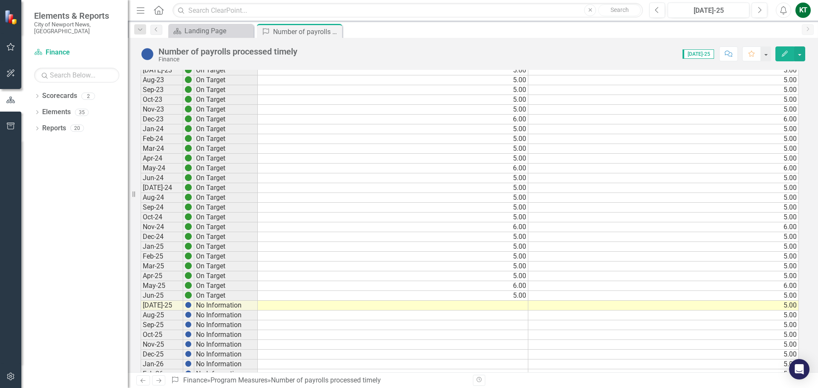
scroll to position [85, 0]
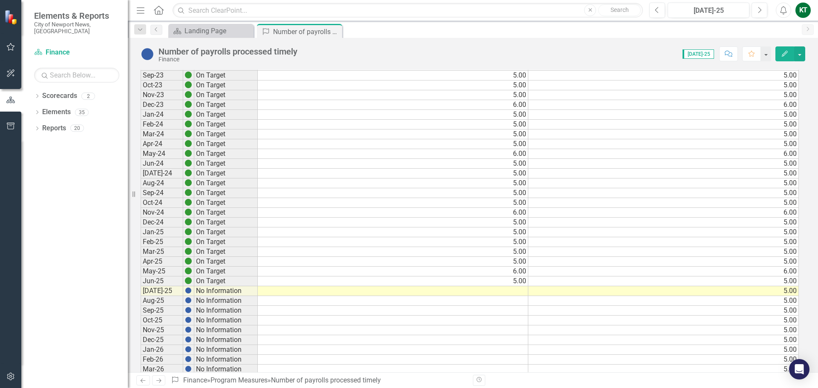
click at [517, 290] on td at bounding box center [393, 291] width 270 height 10
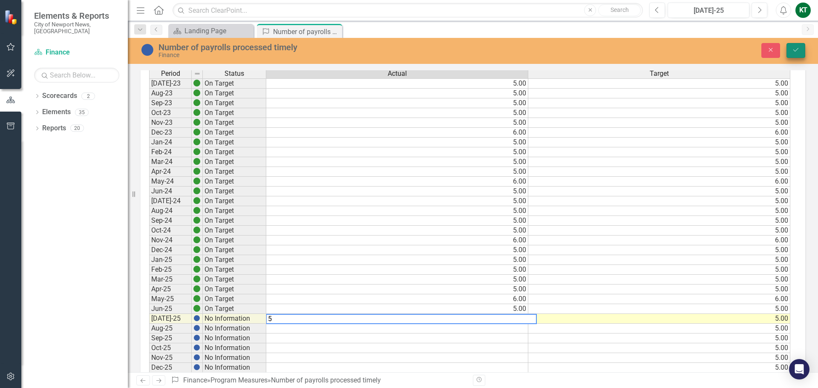
type textarea "5"
click at [796, 51] on icon "Save" at bounding box center [796, 50] width 8 height 6
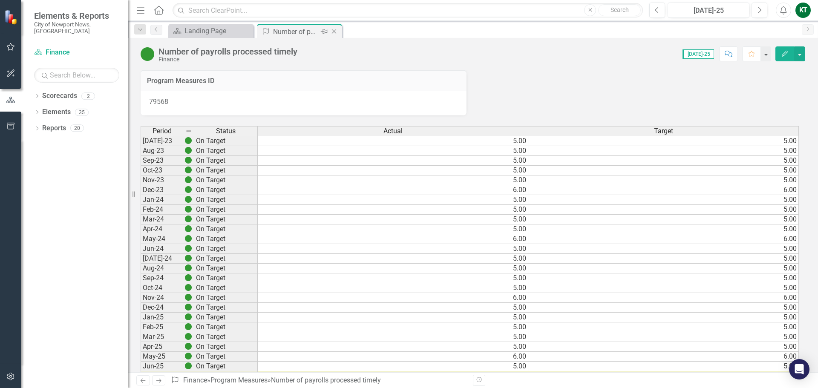
click at [335, 30] on icon at bounding box center [334, 31] width 5 height 5
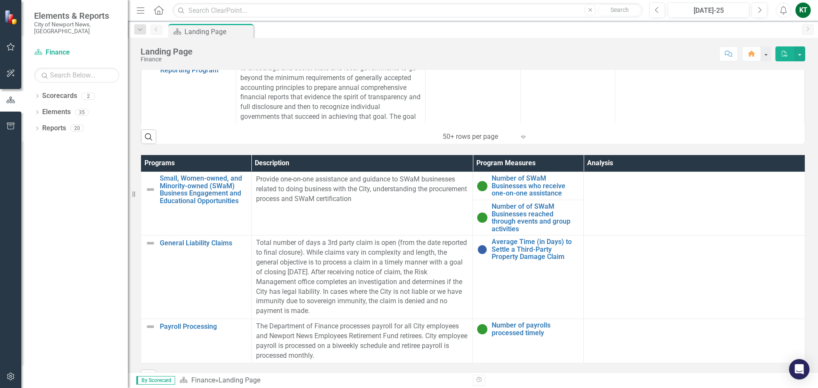
scroll to position [486, 0]
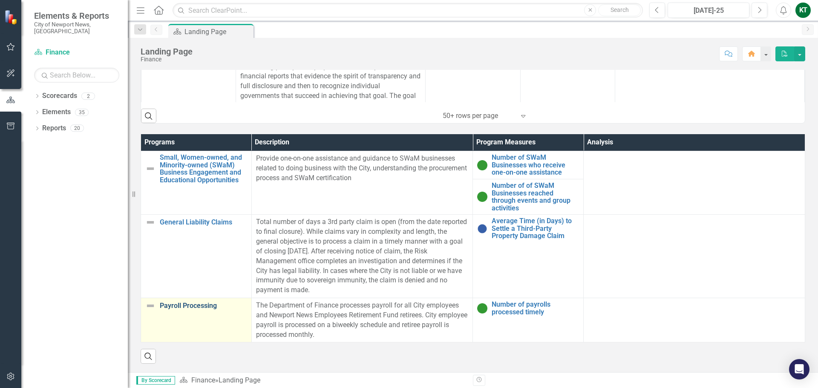
click at [187, 302] on link "Payroll Processing" at bounding box center [203, 306] width 87 height 8
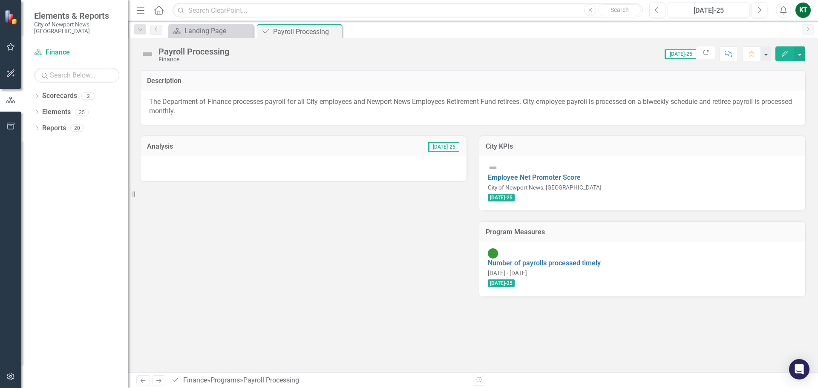
click at [784, 55] on icon "button" at bounding box center [784, 54] width 6 height 6
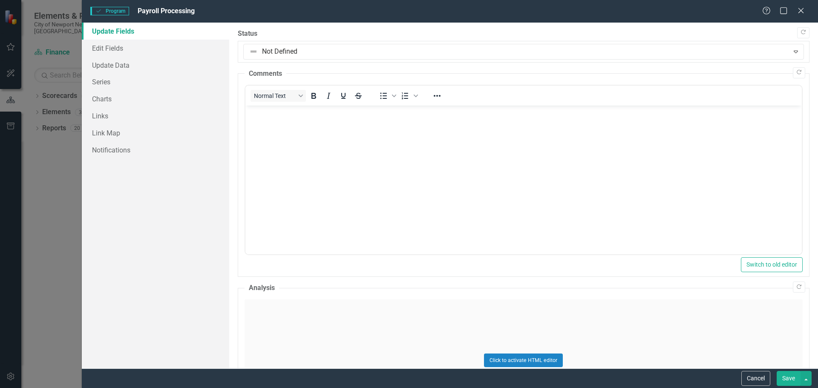
click at [300, 314] on div "Click to activate HTML editor" at bounding box center [523, 359] width 558 height 121
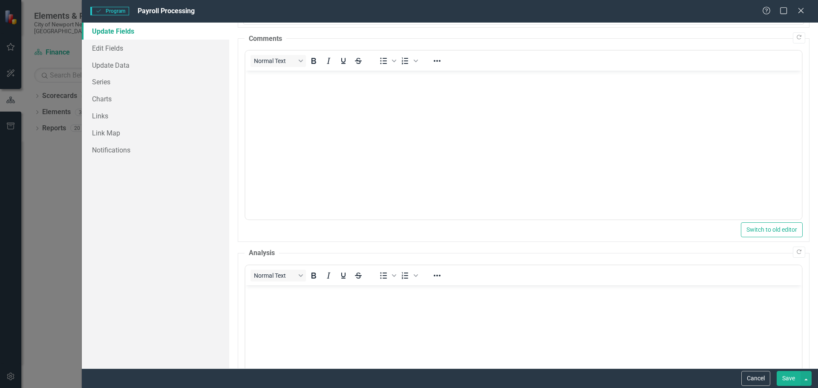
scroll to position [85, 0]
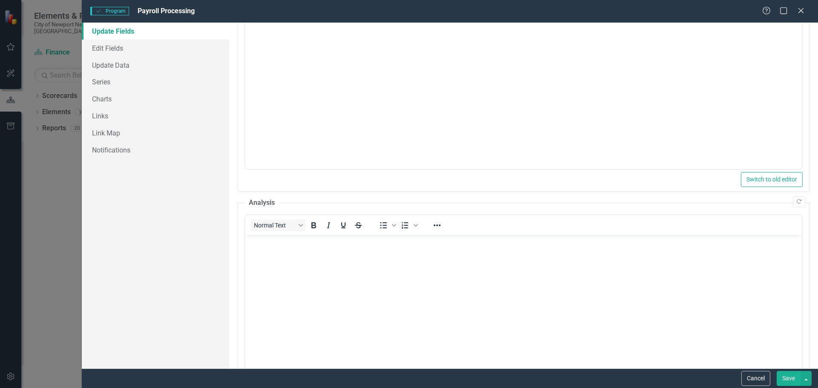
click at [334, 290] on body "Rich Text Area. Press ALT-0 for help." at bounding box center [523, 299] width 556 height 128
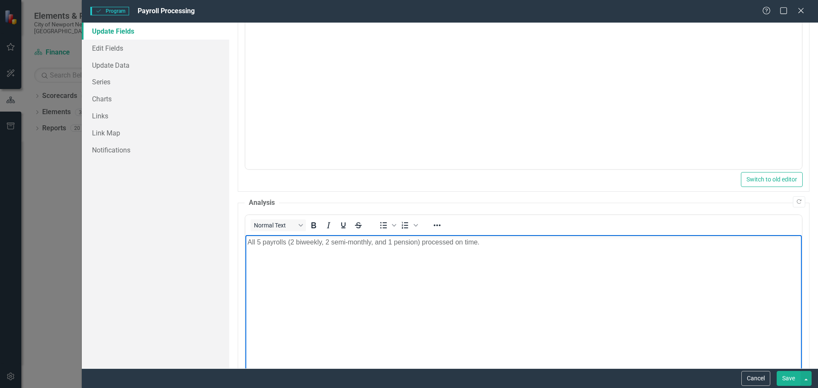
click at [789, 382] on button "Save" at bounding box center [788, 378] width 24 height 15
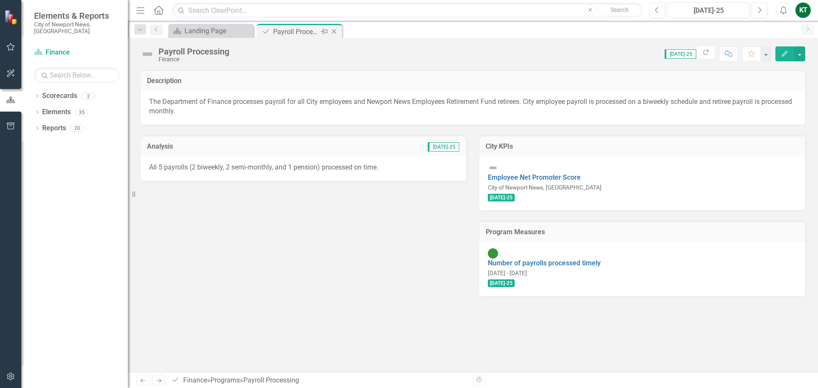
click at [332, 32] on icon "Close" at bounding box center [334, 31] width 9 height 7
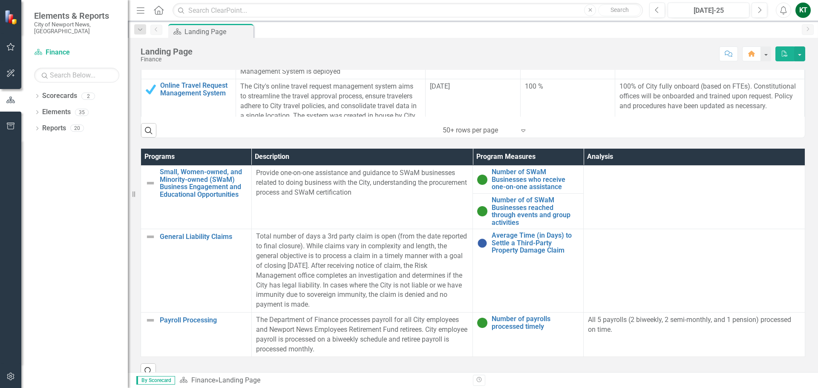
scroll to position [486, 0]
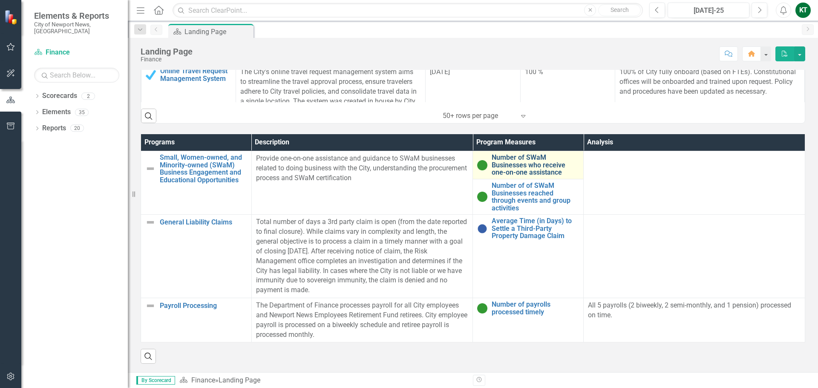
click at [533, 169] on link "Number of SWaM Businesses who receive one-on-one assistance" at bounding box center [534, 165] width 87 height 23
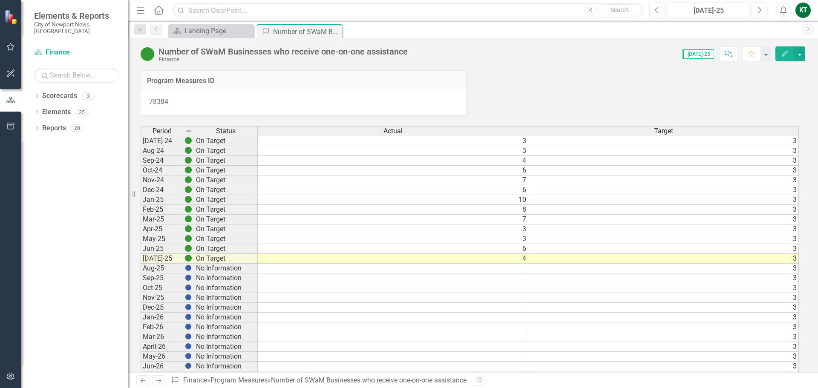
click at [788, 56] on button "Edit" at bounding box center [784, 53] width 19 height 15
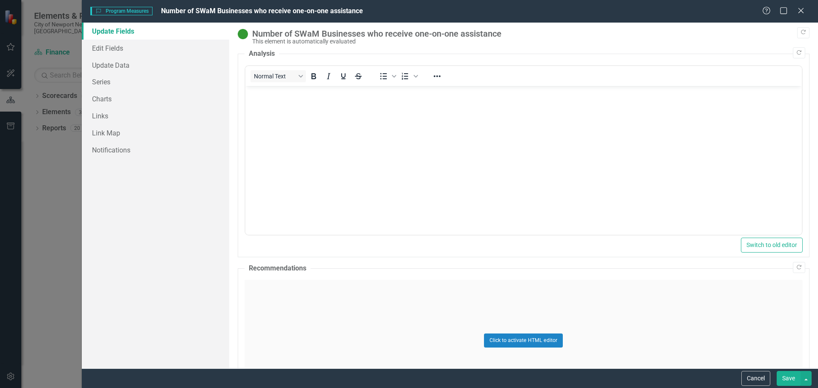
click at [306, 313] on div "Click to activate HTML editor" at bounding box center [523, 340] width 558 height 121
click at [305, 313] on body "Rich Text Area. Press ALT-0 for help." at bounding box center [523, 364] width 556 height 128
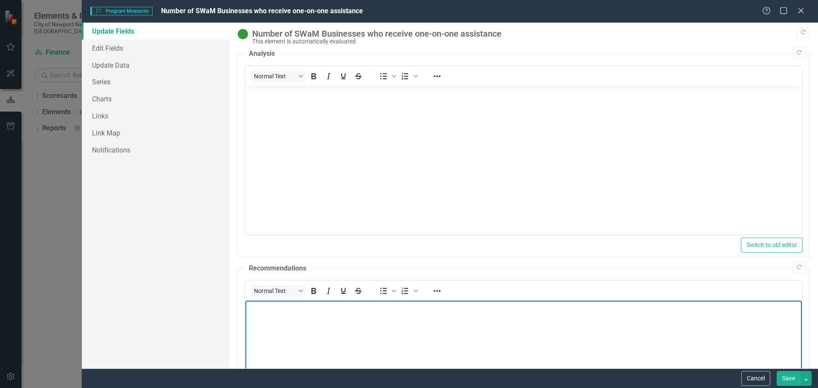
click at [486, 327] on body "Rich Text Area. Press ALT-0 for help." at bounding box center [523, 364] width 556 height 128
click at [790, 379] on button "Save" at bounding box center [788, 378] width 24 height 15
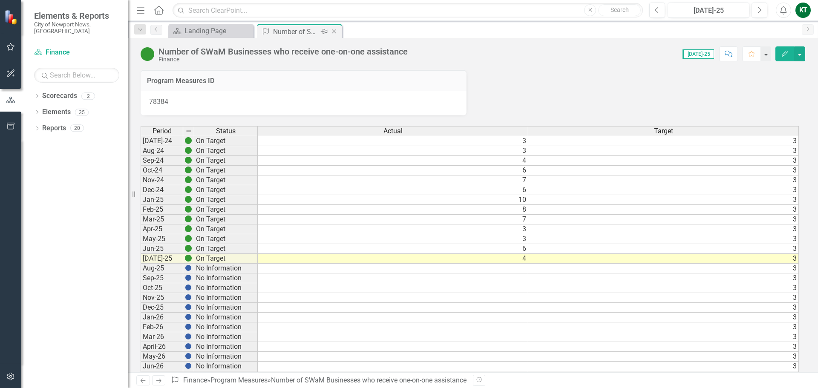
click at [337, 30] on icon "Close" at bounding box center [334, 31] width 9 height 7
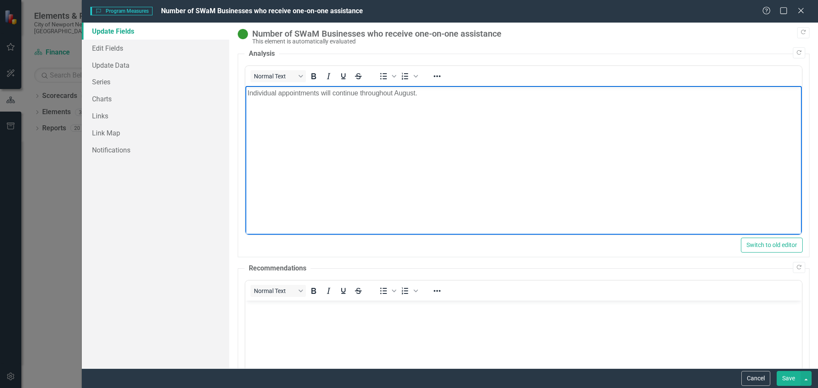
click at [787, 381] on button "Save" at bounding box center [788, 378] width 24 height 15
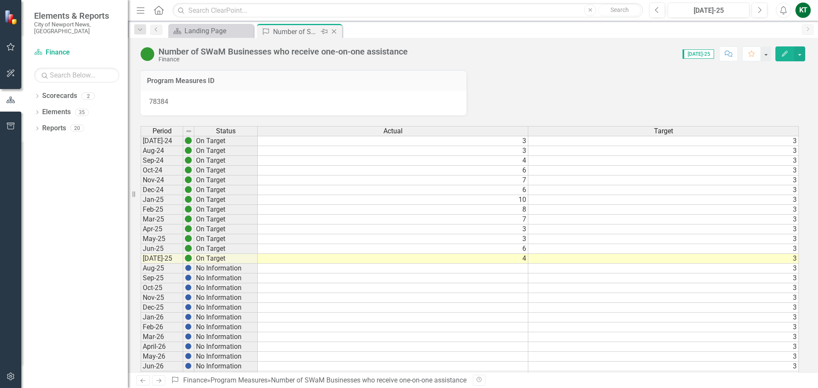
click at [335, 28] on icon "Close" at bounding box center [334, 31] width 9 height 7
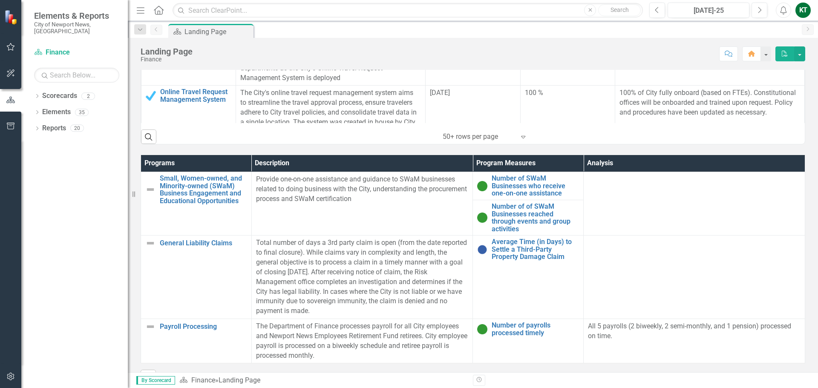
scroll to position [486, 0]
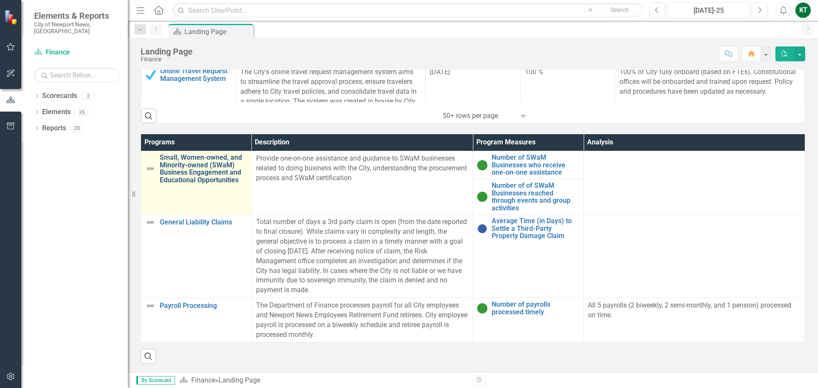
click at [175, 169] on link "Small, Women-owned, and Minority-owned (SWaM) Business Engagement and Education…" at bounding box center [203, 169] width 87 height 30
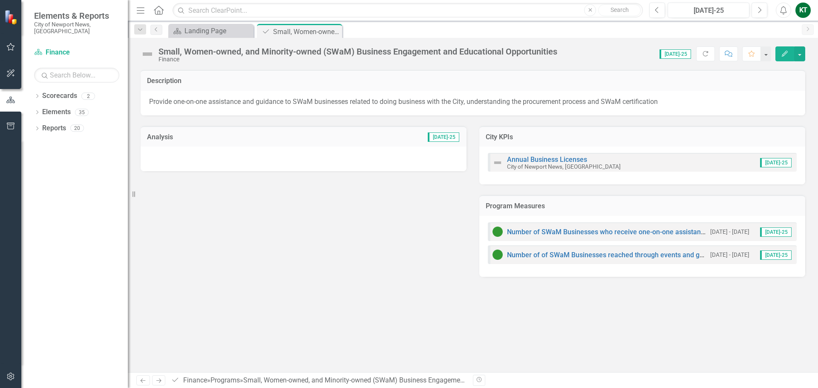
click at [780, 59] on button "Edit" at bounding box center [784, 53] width 19 height 15
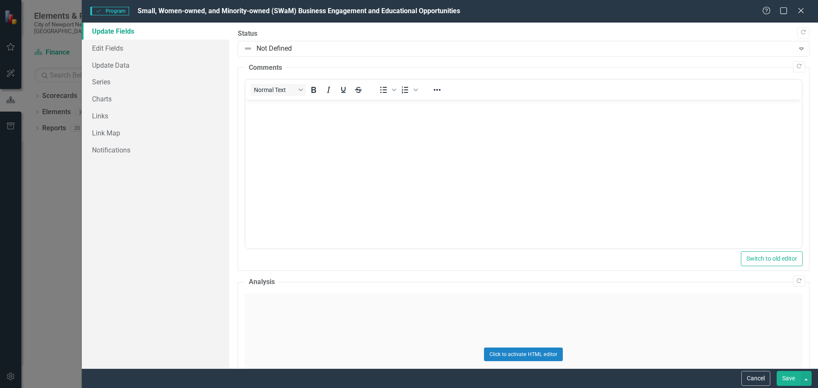
click at [295, 316] on div "Click to activate HTML editor" at bounding box center [523, 353] width 558 height 121
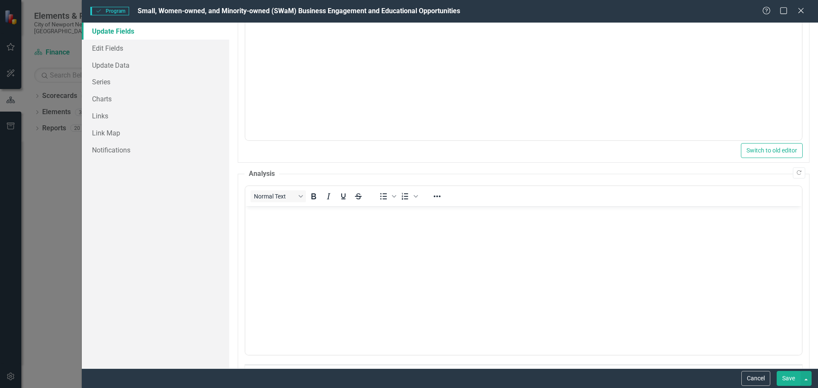
scroll to position [128, 0]
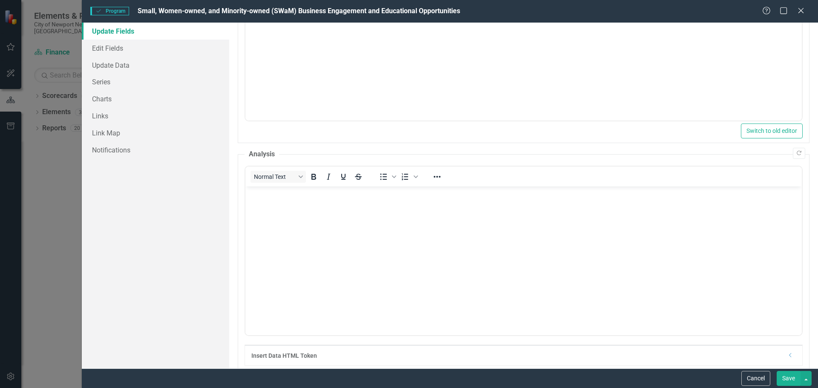
click at [343, 225] on body "Rich Text Area. Press ALT-0 for help." at bounding box center [523, 251] width 556 height 128
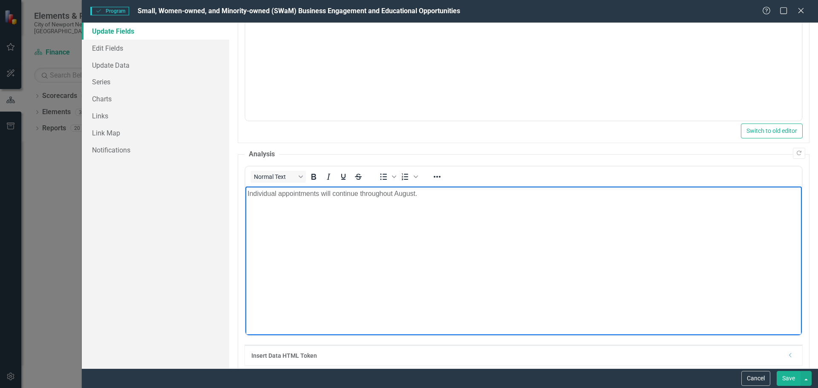
drag, startPoint x: 319, startPoint y: 190, endPoint x: 371, endPoint y: 188, distance: 52.4
click at [319, 190] on p "Individual appointments will continue throughout August." at bounding box center [523, 194] width 552 height 10
click at [451, 190] on p "Individual appointments will continue throughout August." at bounding box center [523, 194] width 552 height 10
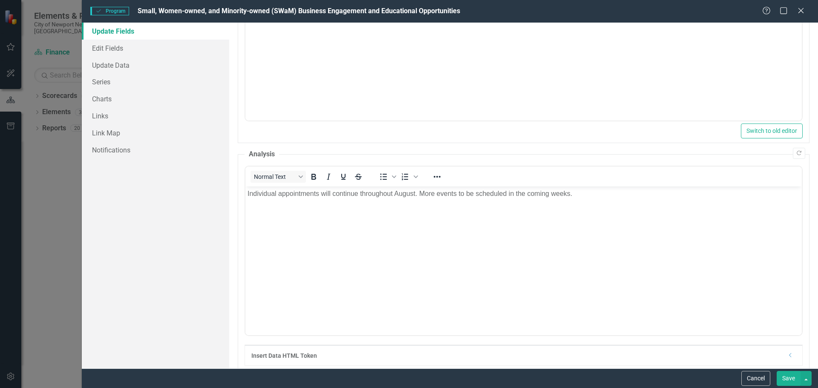
drag, startPoint x: 786, startPoint y: 378, endPoint x: 761, endPoint y: 353, distance: 35.2
click at [786, 378] on button "Save" at bounding box center [788, 378] width 24 height 15
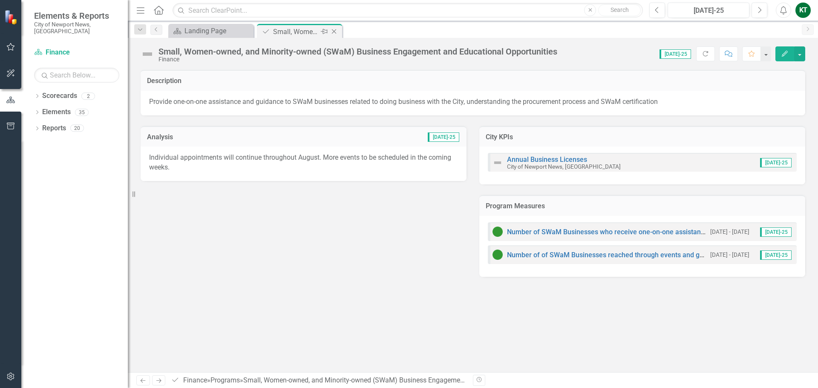
click at [334, 32] on icon "Close" at bounding box center [334, 31] width 9 height 7
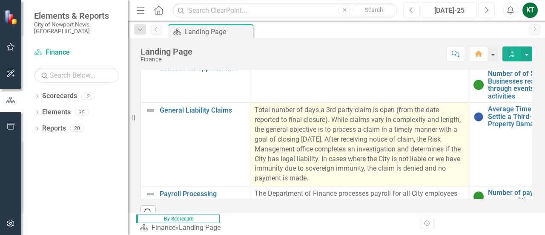
scroll to position [12, 0]
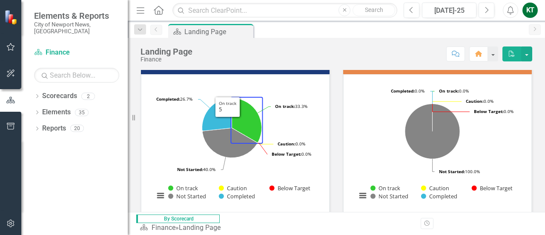
click at [310, 60] on div "Score: N/A Jul-25 Completed Comment Home PDF" at bounding box center [365, 53] width 336 height 14
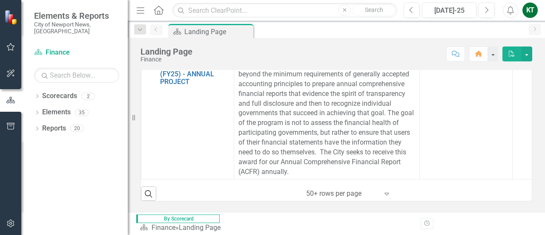
scroll to position [294, 0]
